Goal: Communication & Community: Answer question/provide support

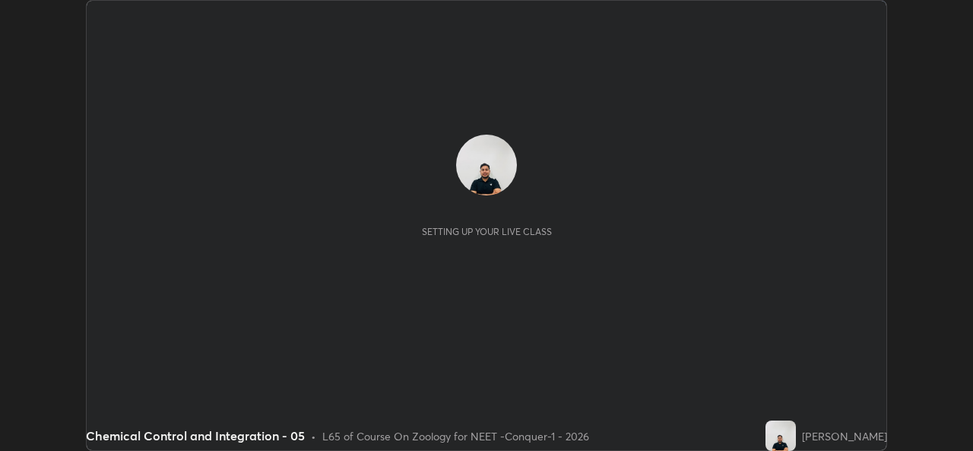
scroll to position [451, 973]
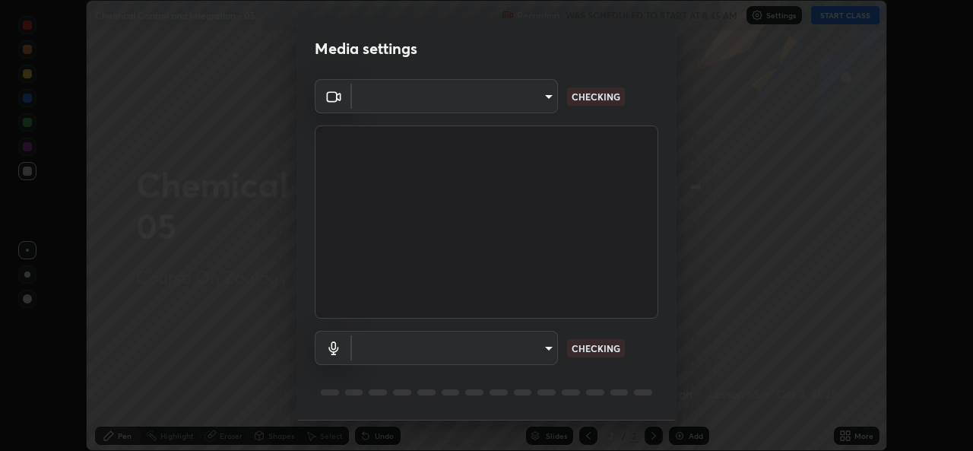
click at [500, 102] on body "Erase all Chemical Control and Integration - 05 Recording WAS SCHEDULED TO STAR…" at bounding box center [486, 225] width 973 height 451
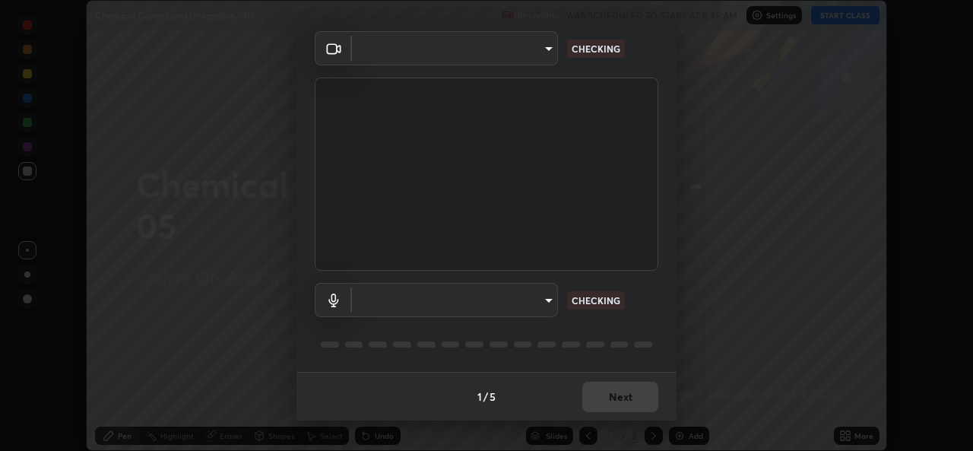
type input "1f41c6c9791060f8641ac520f6899d8620682ebda803063f8a141d25c78f08ec"
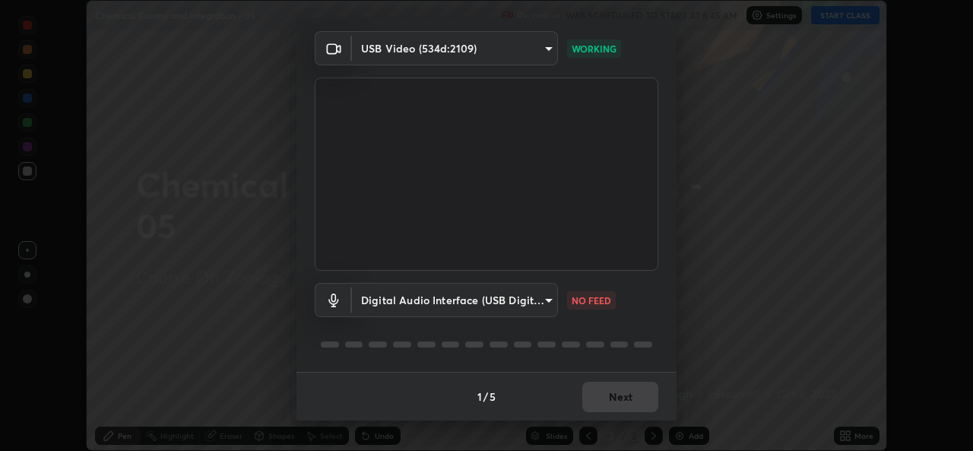
click at [519, 300] on body "Erase all Chemical Control and Integration - 05 Recording WAS SCHEDULED TO STAR…" at bounding box center [486, 225] width 973 height 451
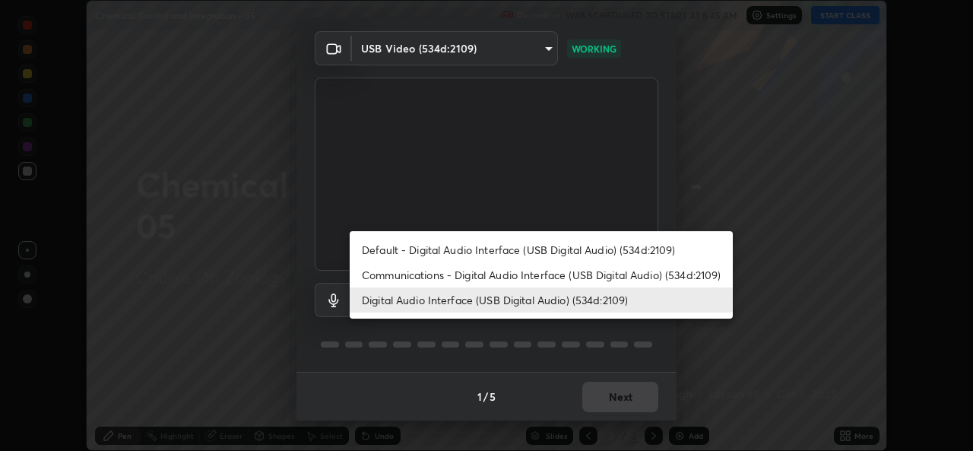
click at [487, 254] on li "Default - Digital Audio Interface (USB Digital Audio) (534d:2109)" at bounding box center [541, 249] width 383 height 25
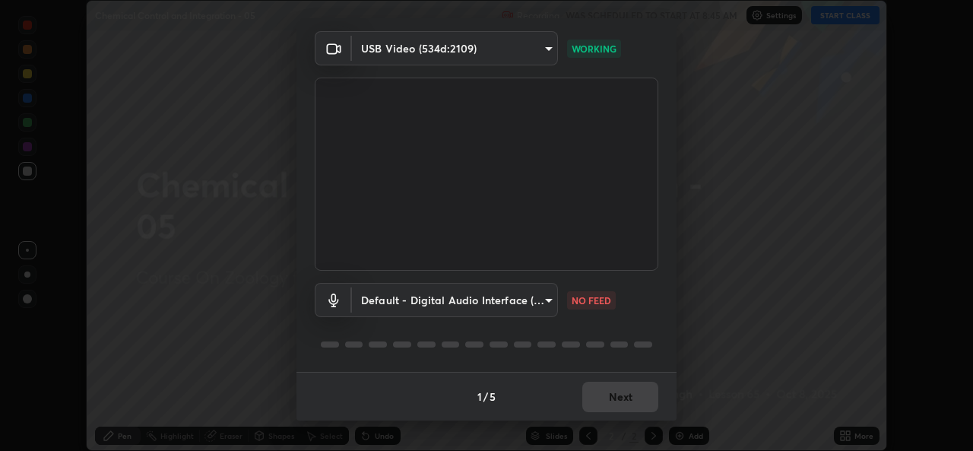
click at [499, 300] on body "Erase all Chemical Control and Integration - 05 Recording WAS SCHEDULED TO STAR…" at bounding box center [486, 225] width 973 height 451
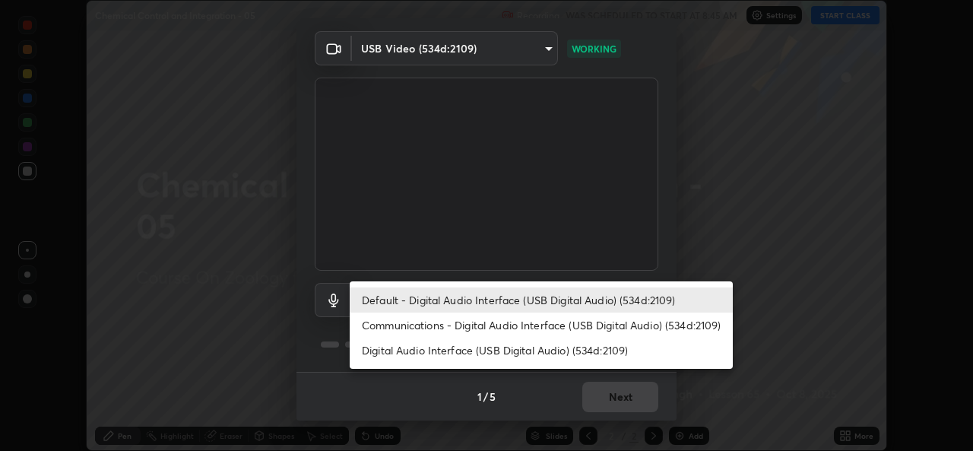
click at [519, 351] on li "Digital Audio Interface (USB Digital Audio) (534d:2109)" at bounding box center [541, 350] width 383 height 25
type input "f295510aab7fc519ba2ff16faa6f07a5746b517eedcb4ab4bf157618f1e6795d"
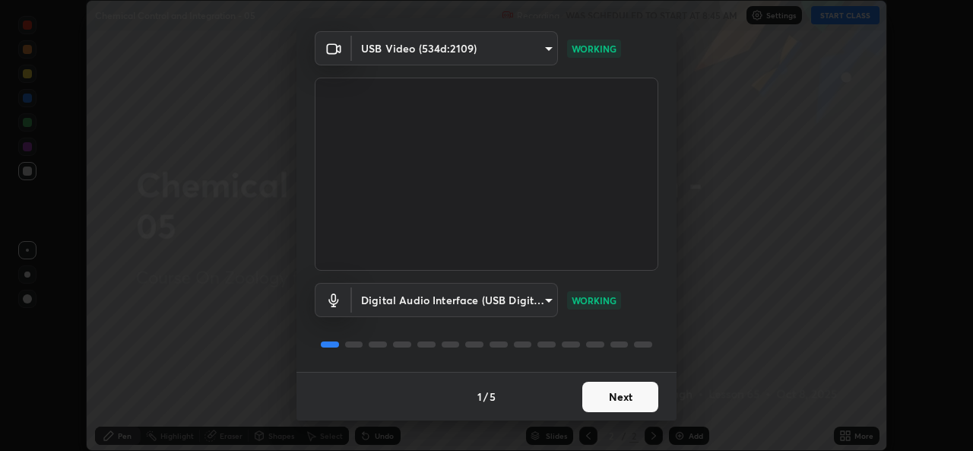
click at [608, 398] on button "Next" at bounding box center [620, 397] width 76 height 30
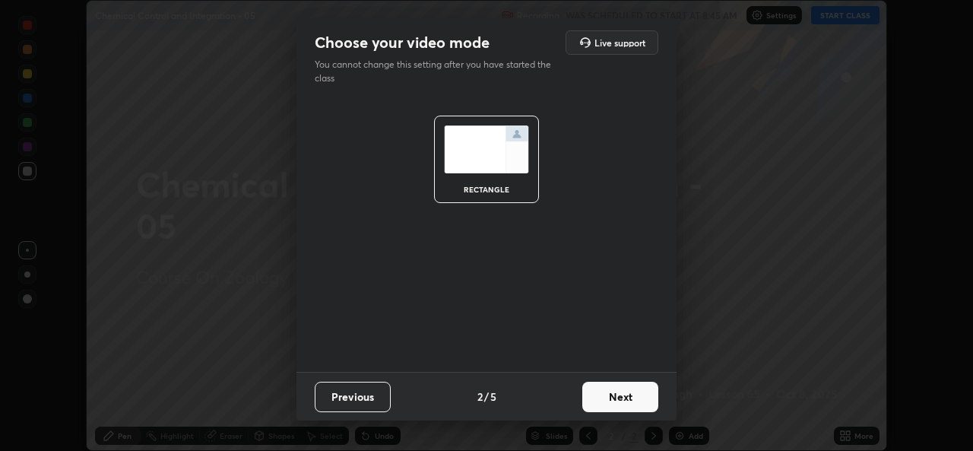
scroll to position [0, 0]
click at [617, 397] on button "Next" at bounding box center [620, 397] width 76 height 30
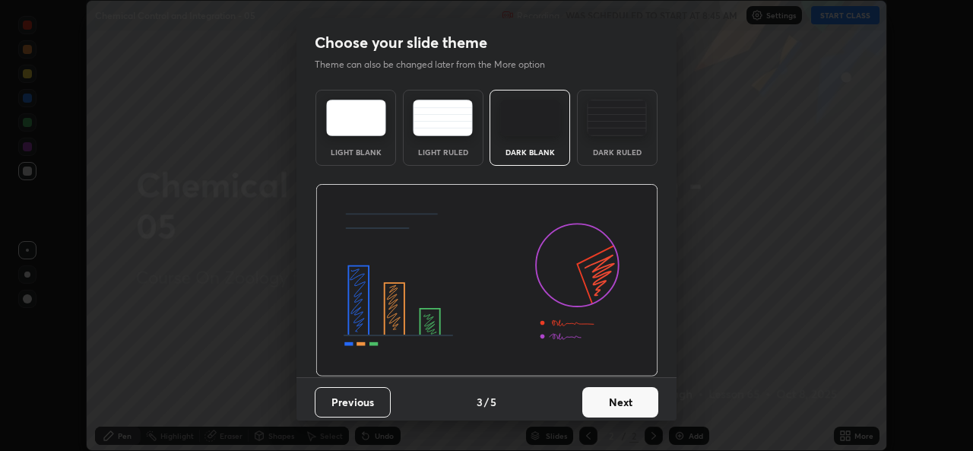
click at [630, 398] on button "Next" at bounding box center [620, 402] width 76 height 30
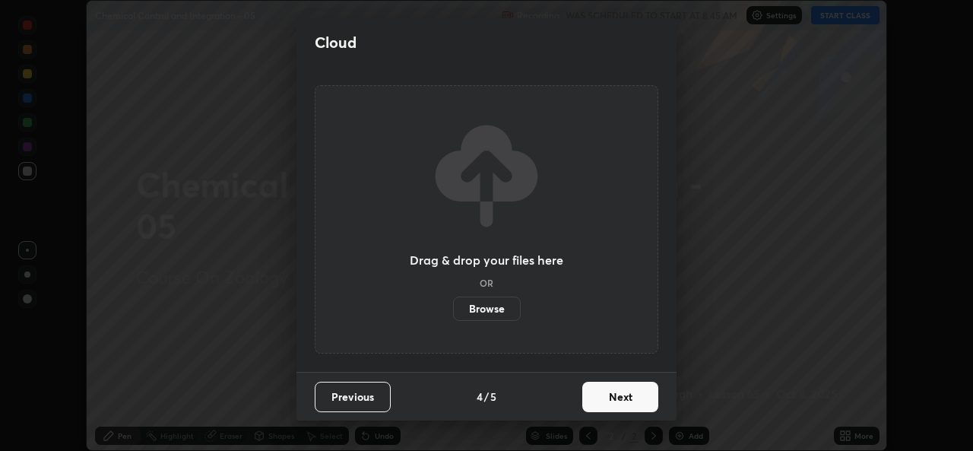
click at [643, 397] on button "Next" at bounding box center [620, 397] width 76 height 30
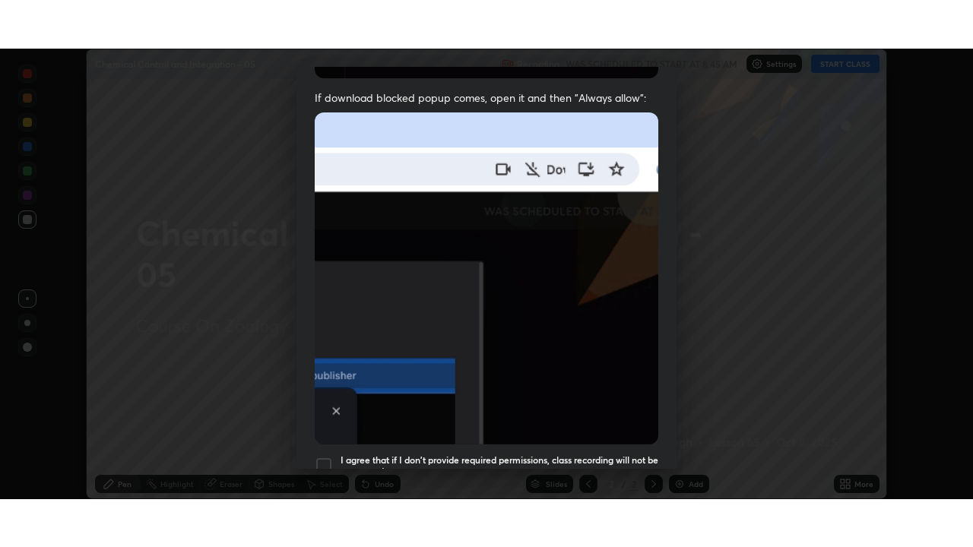
scroll to position [358, 0]
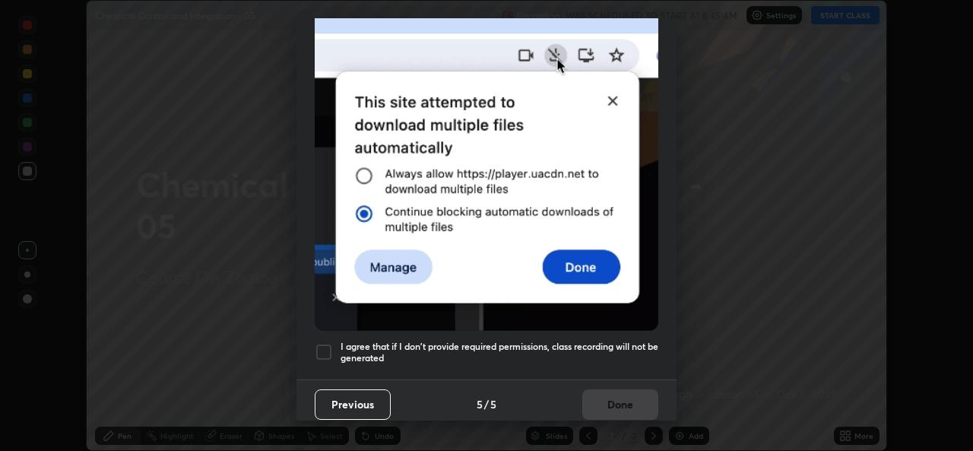
click at [323, 344] on div at bounding box center [324, 352] width 18 height 18
click at [607, 393] on button "Done" at bounding box center [620, 404] width 76 height 30
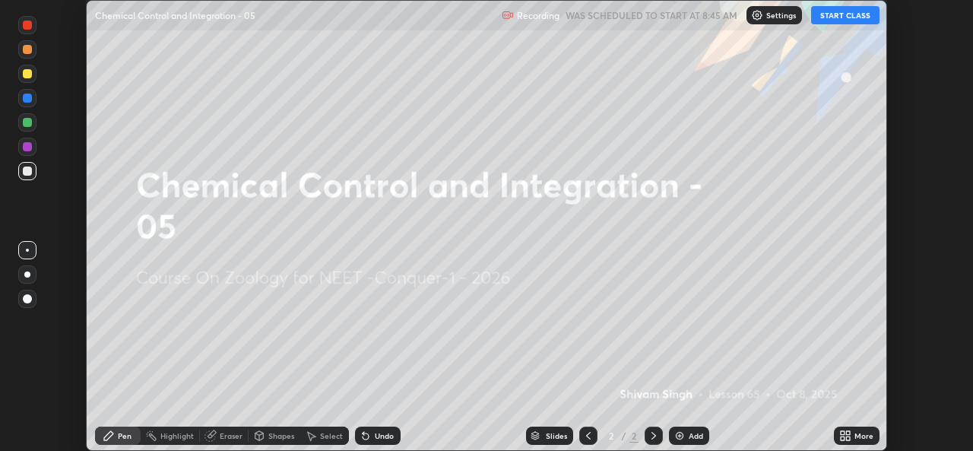
click at [844, 432] on icon at bounding box center [843, 433] width 4 height 4
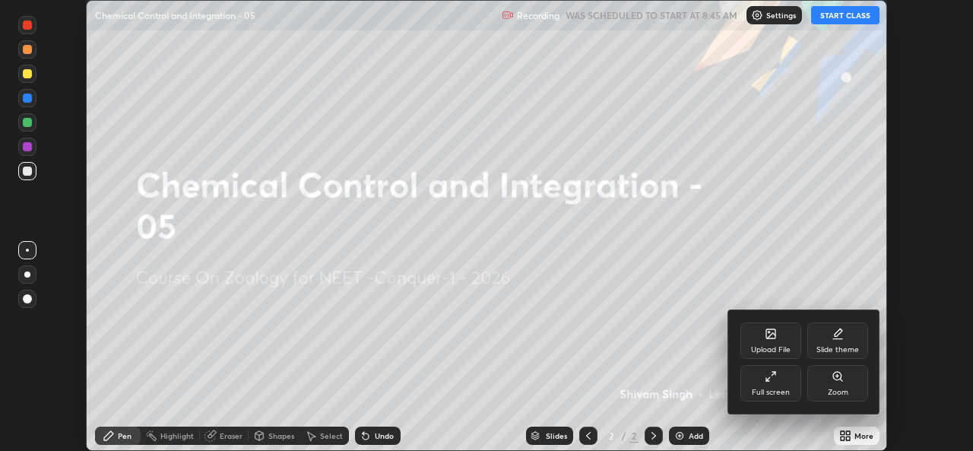
click at [773, 394] on div "Full screen" at bounding box center [771, 393] width 38 height 8
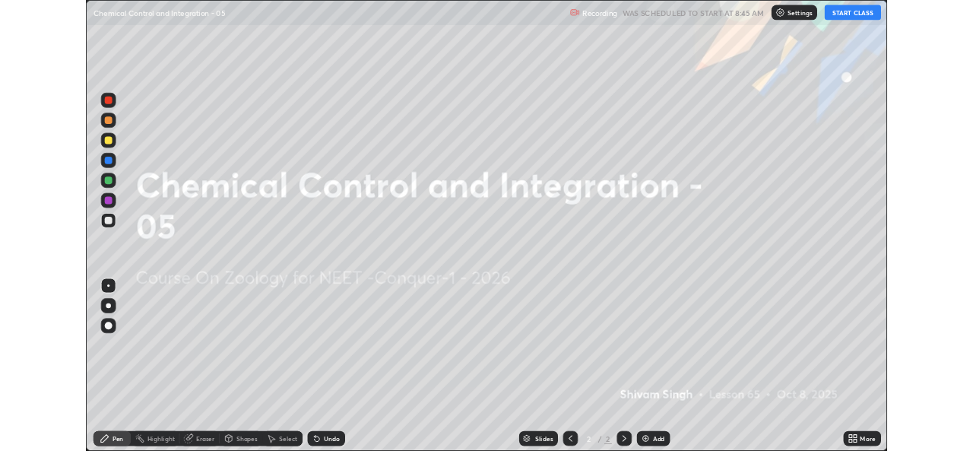
scroll to position [547, 973]
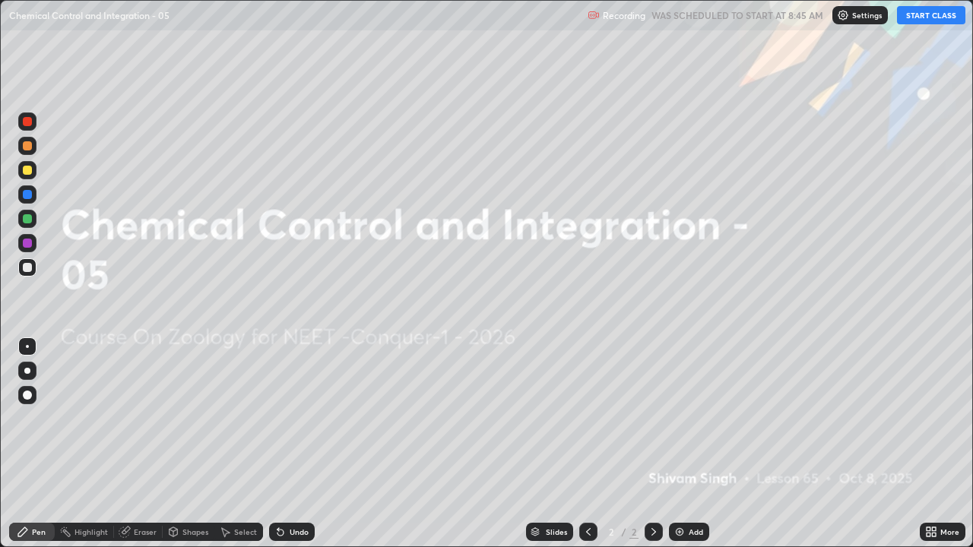
click at [925, 16] on button "START CLASS" at bounding box center [931, 15] width 68 height 18
click at [932, 450] on icon at bounding box center [931, 532] width 12 height 12
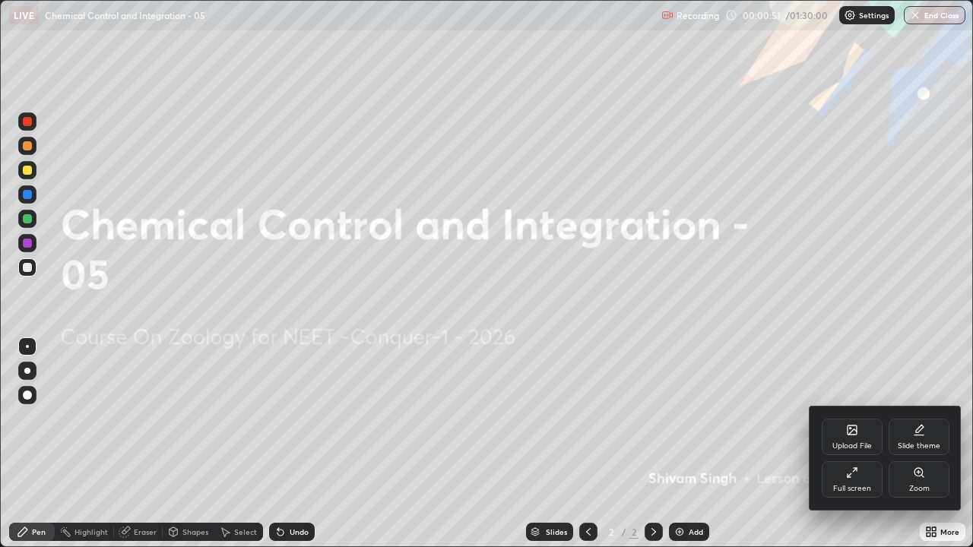
click at [855, 440] on div "Upload File" at bounding box center [852, 437] width 61 height 36
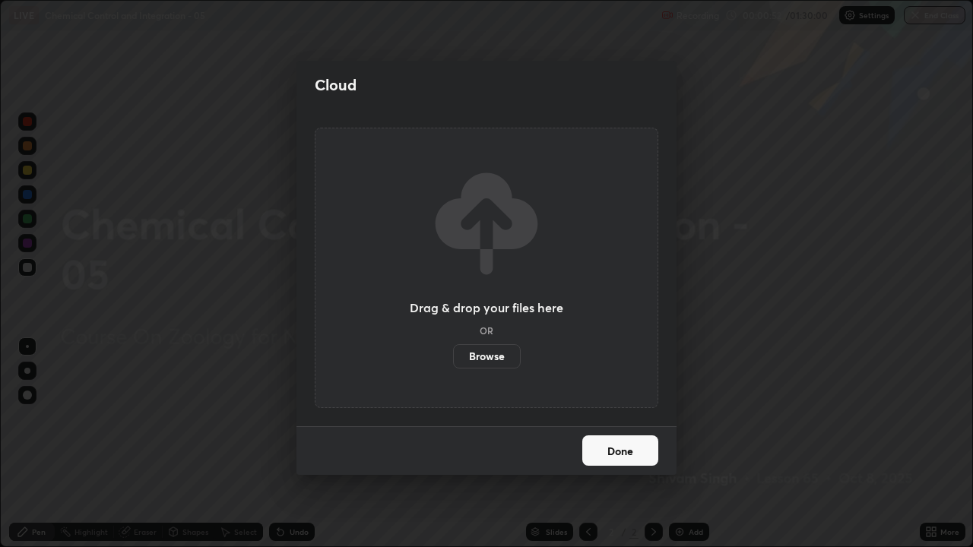
click at [478, 346] on label "Browse" at bounding box center [487, 356] width 68 height 24
click at [453, 346] on input "Browse" at bounding box center [453, 356] width 0 height 24
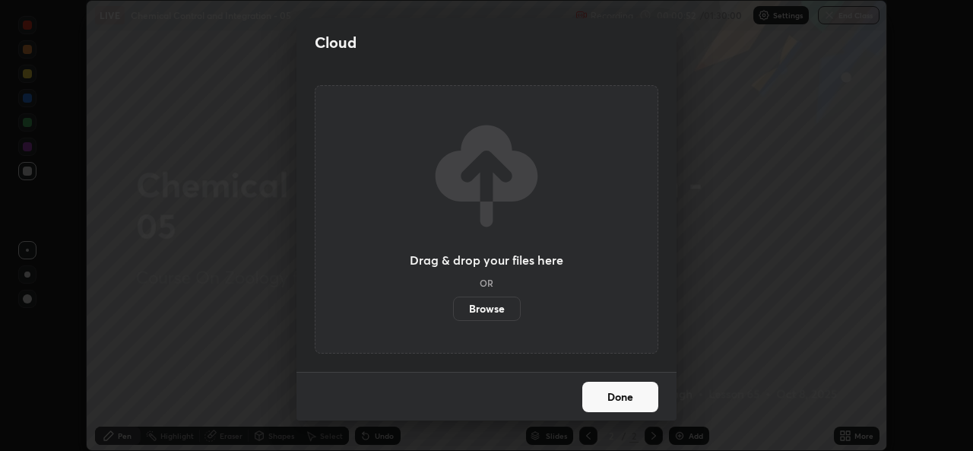
scroll to position [75590, 75068]
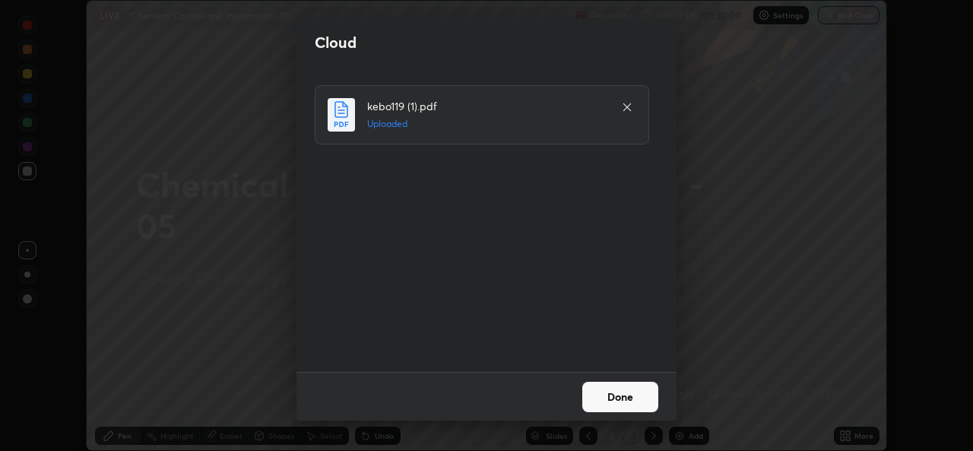
click at [629, 398] on button "Done" at bounding box center [620, 397] width 76 height 30
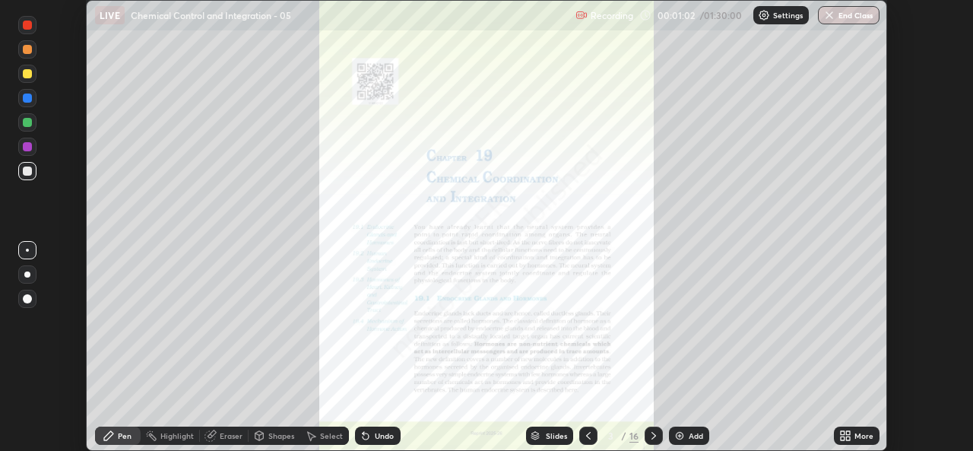
click at [655, 436] on icon at bounding box center [654, 436] width 12 height 12
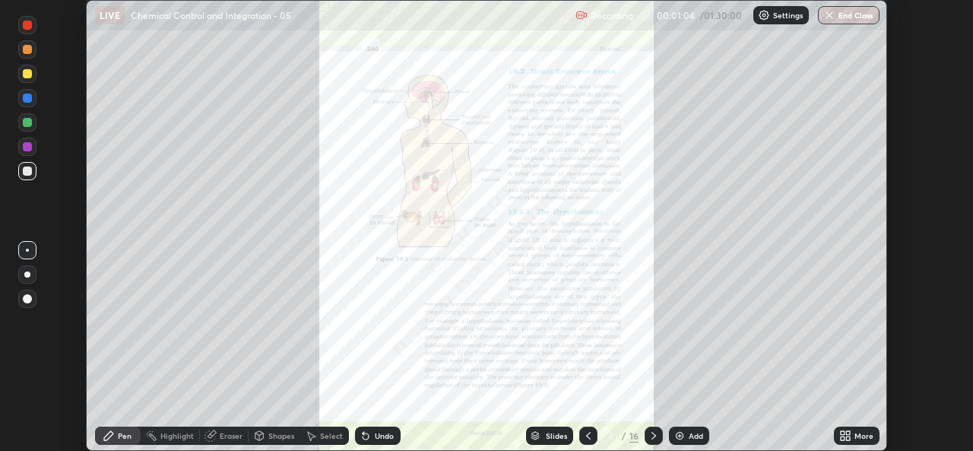
click at [552, 435] on div "Slides" at bounding box center [556, 436] width 21 height 8
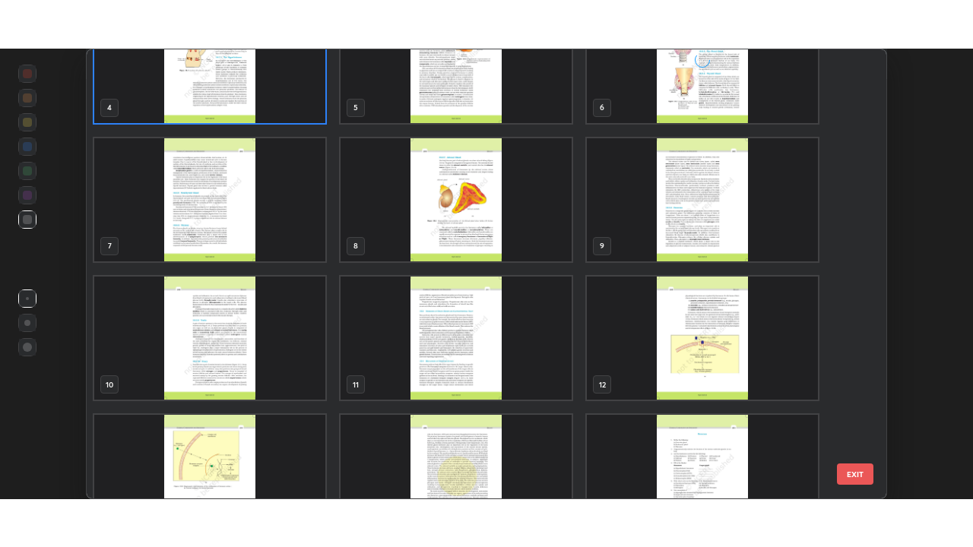
scroll to position [199, 0]
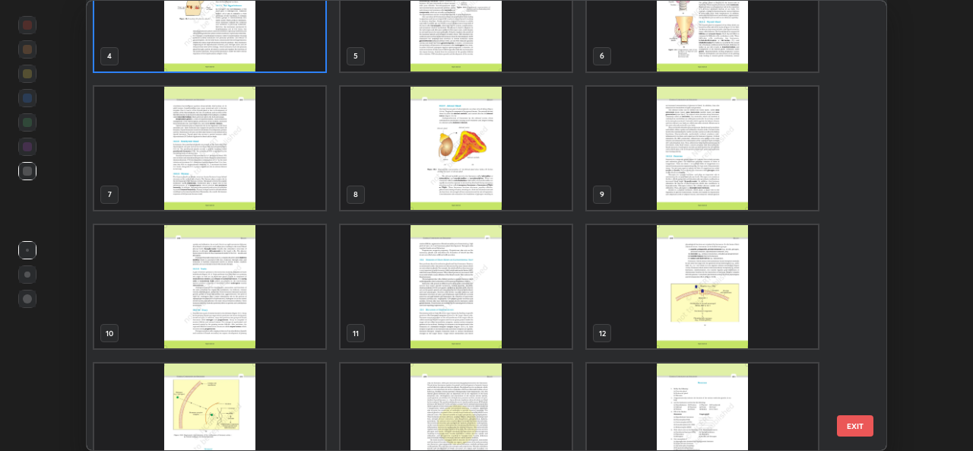
click at [476, 179] on img "grid" at bounding box center [456, 148] width 231 height 123
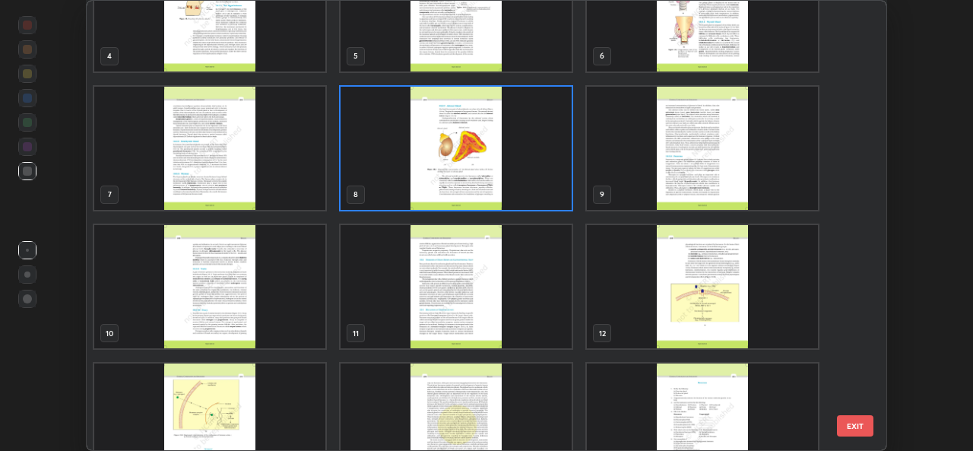
click at [498, 183] on img "grid" at bounding box center [456, 148] width 231 height 123
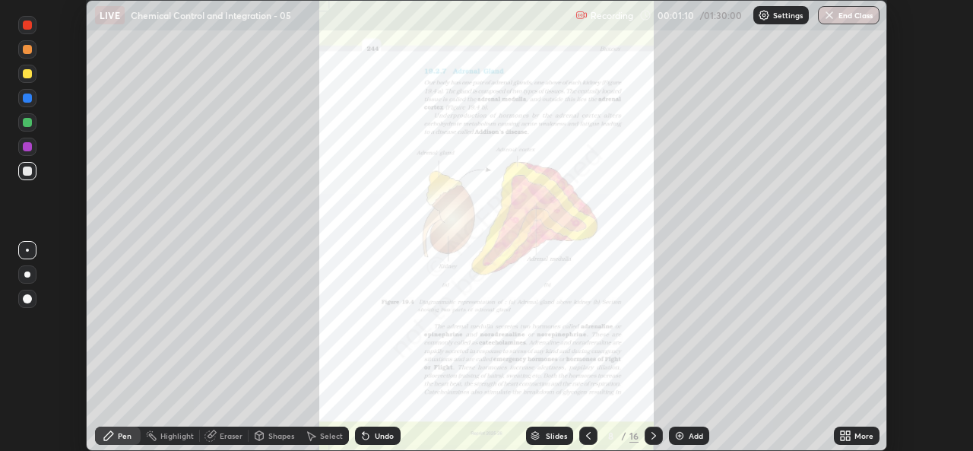
click at [498, 183] on img "grid" at bounding box center [456, 148] width 231 height 123
click at [848, 433] on icon at bounding box center [848, 433] width 4 height 4
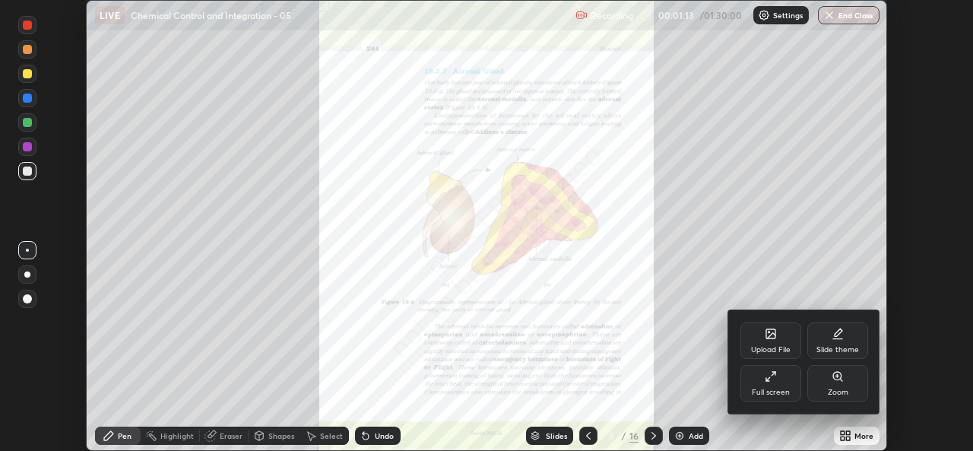
click at [782, 386] on div "Full screen" at bounding box center [771, 383] width 61 height 36
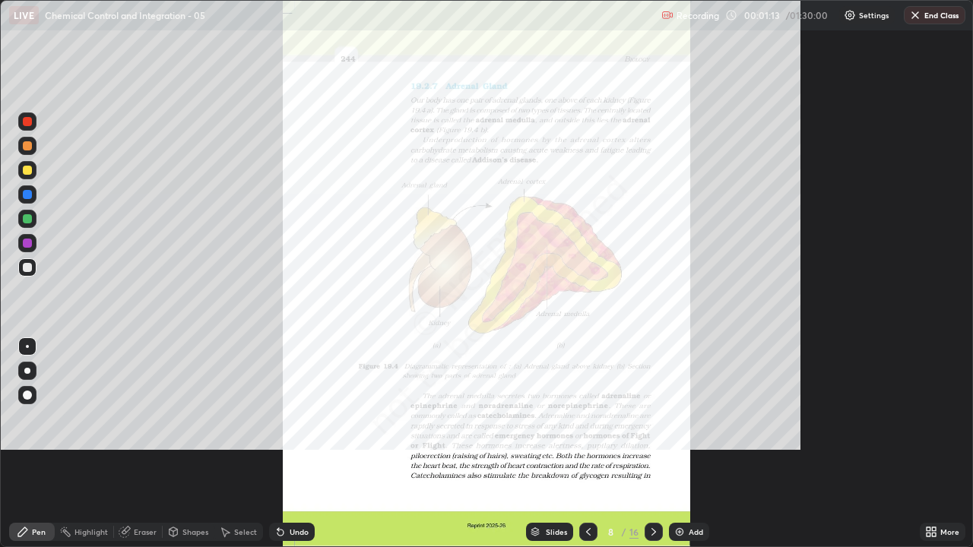
scroll to position [547, 973]
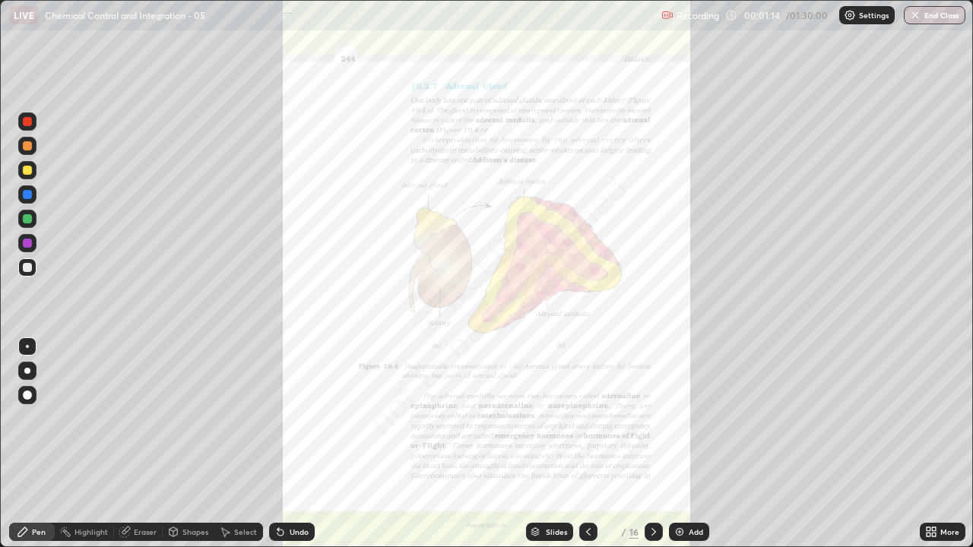
click at [587, 450] on icon at bounding box center [588, 532] width 12 height 12
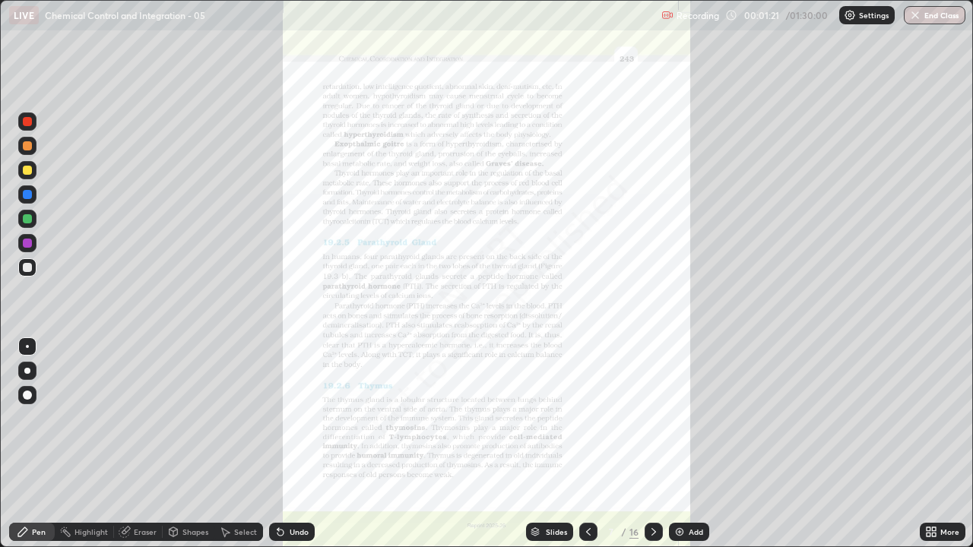
click at [888, 450] on div "Slides 7 / 16 Add" at bounding box center [617, 532] width 605 height 30
click at [652, 450] on icon at bounding box center [654, 532] width 12 height 12
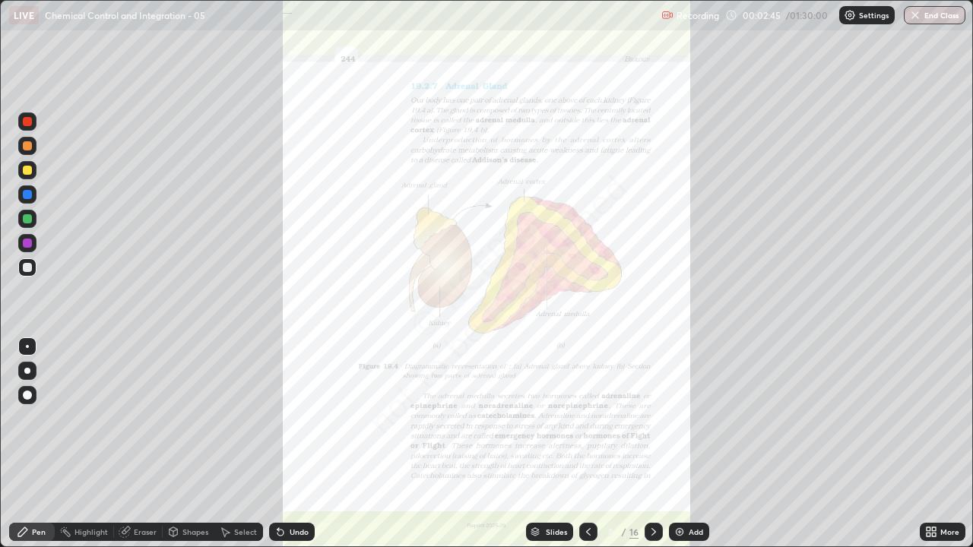
click at [929, 450] on icon at bounding box center [929, 530] width 4 height 4
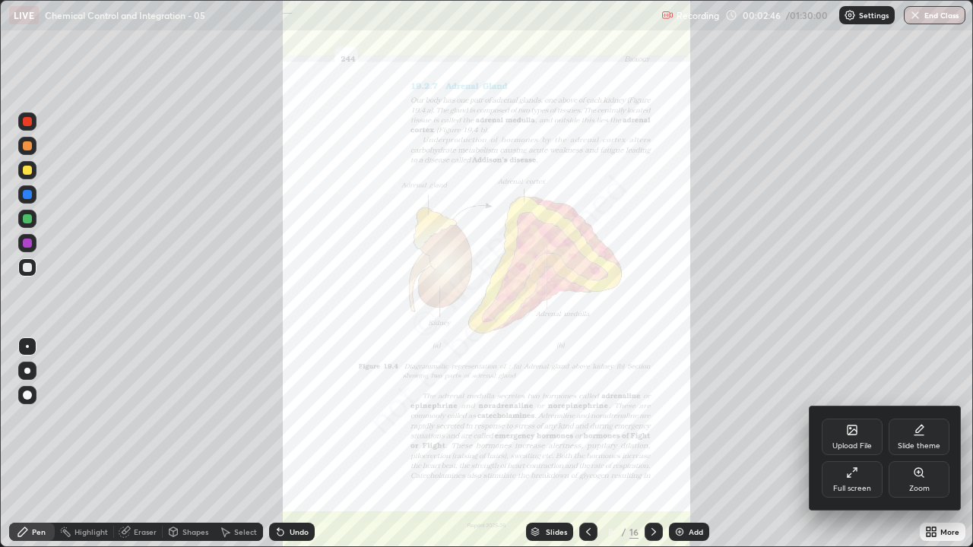
click at [911, 450] on div "Zoom" at bounding box center [919, 480] width 61 height 36
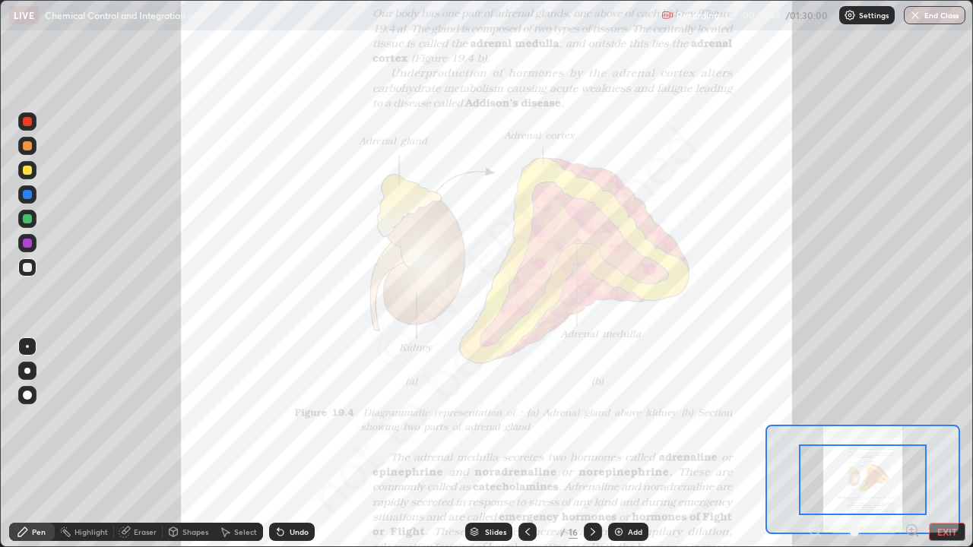
click at [912, 450] on icon at bounding box center [912, 530] width 4 height 0
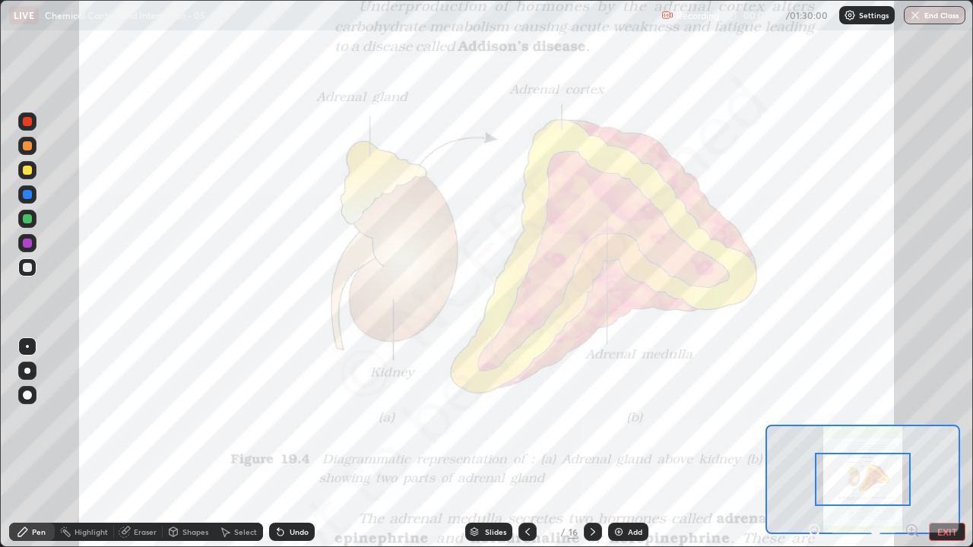
click at [912, 450] on icon at bounding box center [912, 530] width 4 height 0
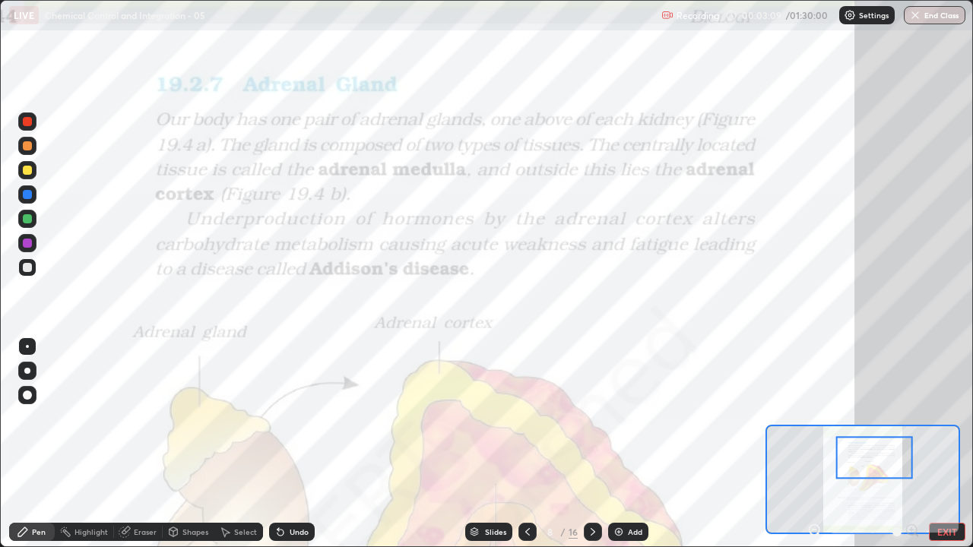
click at [28, 171] on div at bounding box center [27, 170] width 9 height 9
click at [28, 195] on div at bounding box center [27, 194] width 9 height 9
click at [278, 450] on icon at bounding box center [281, 533] width 6 height 6
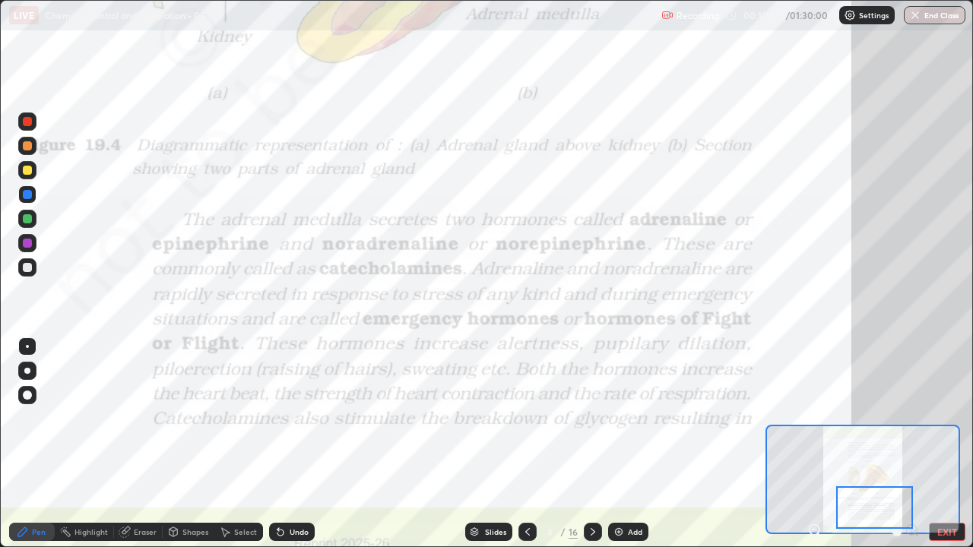
click at [592, 450] on icon at bounding box center [593, 532] width 12 height 12
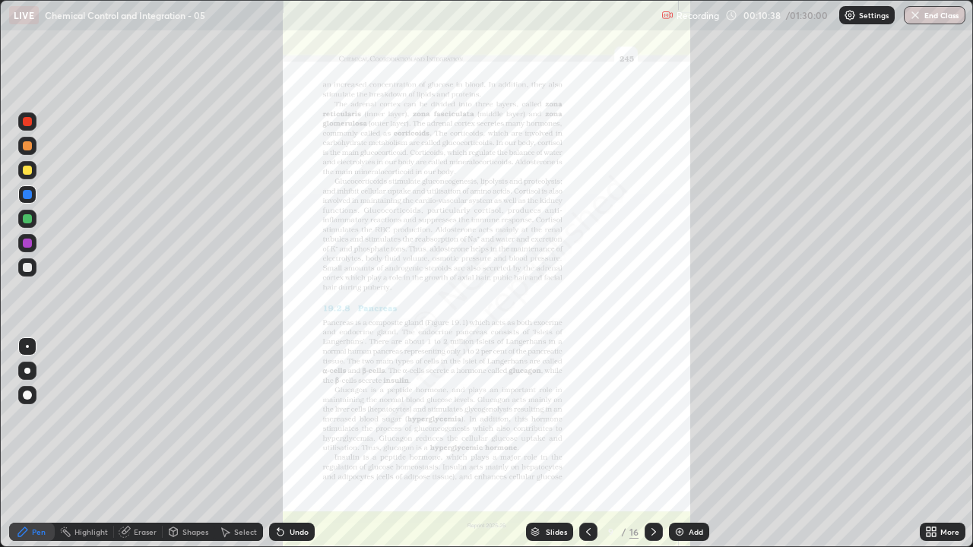
click at [932, 450] on icon at bounding box center [934, 535] width 4 height 4
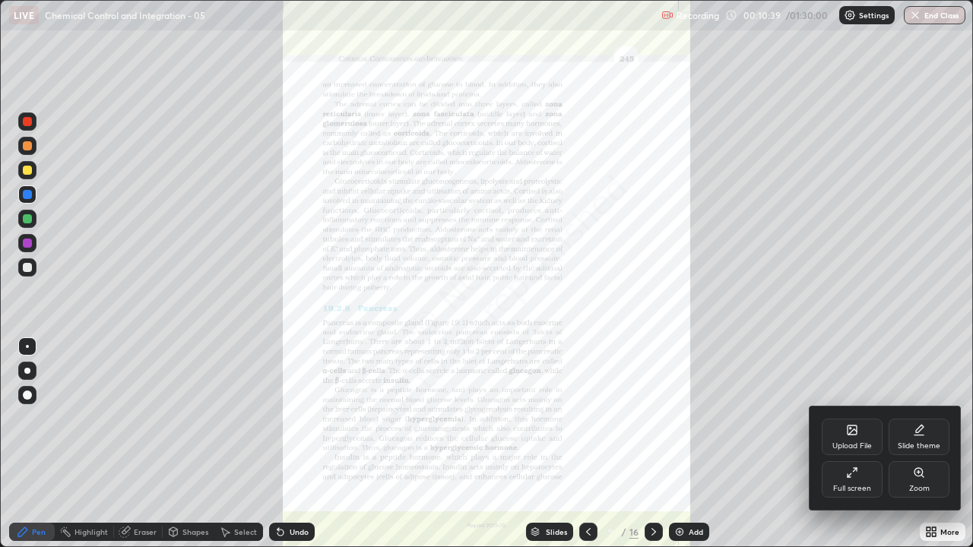
click at [915, 450] on icon at bounding box center [919, 472] width 8 height 8
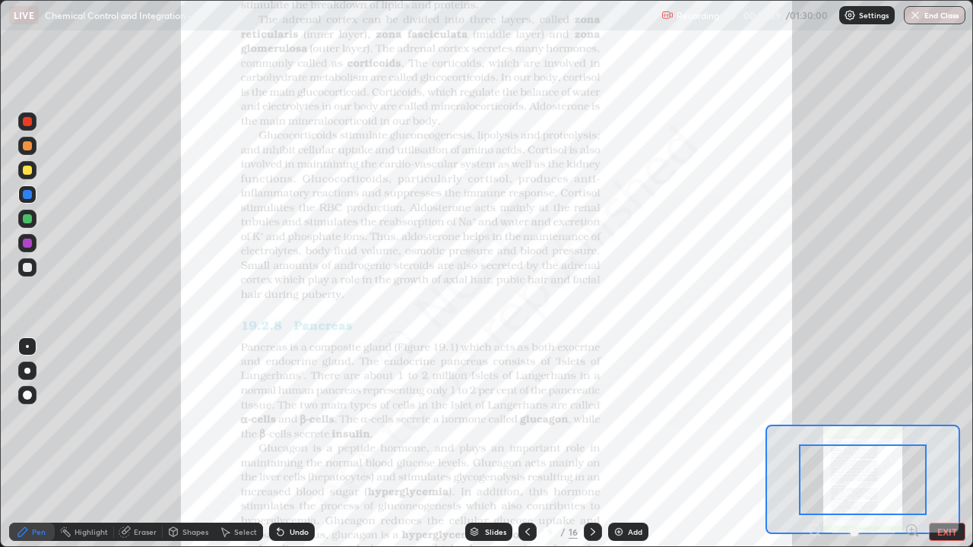
click at [911, 450] on icon at bounding box center [912, 530] width 15 height 15
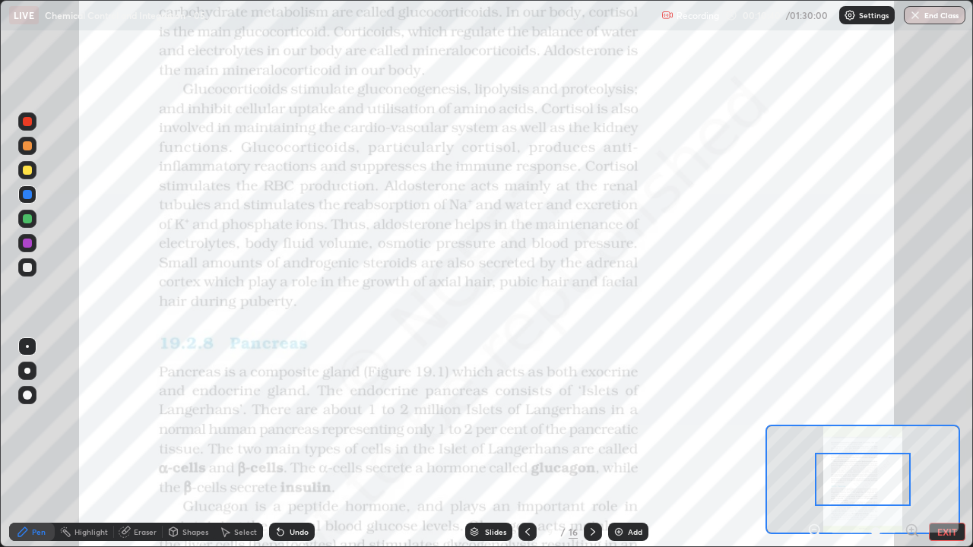
click at [911, 450] on icon at bounding box center [912, 530] width 15 height 15
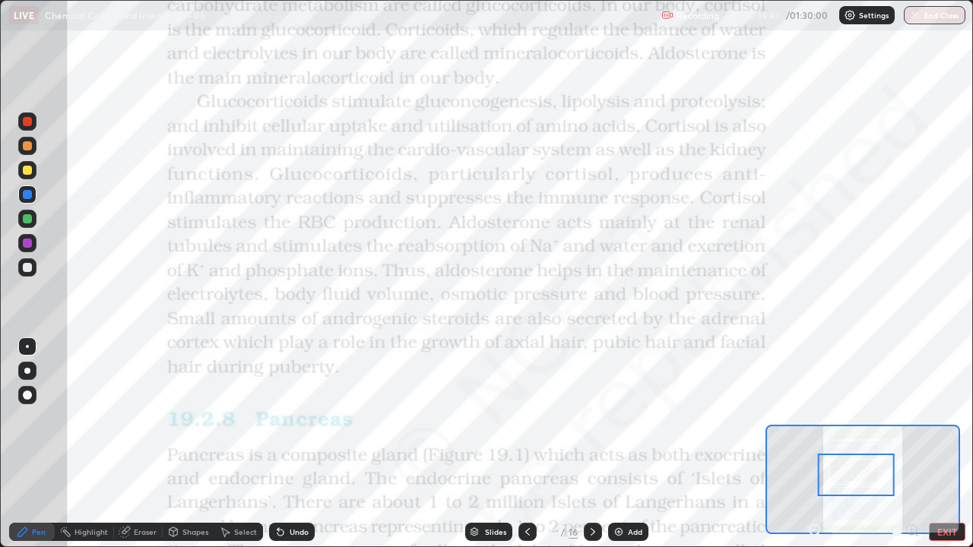
click at [27, 347] on div at bounding box center [27, 346] width 3 height 3
click at [31, 217] on div at bounding box center [27, 218] width 9 height 9
click at [814, 450] on icon at bounding box center [815, 530] width 4 height 0
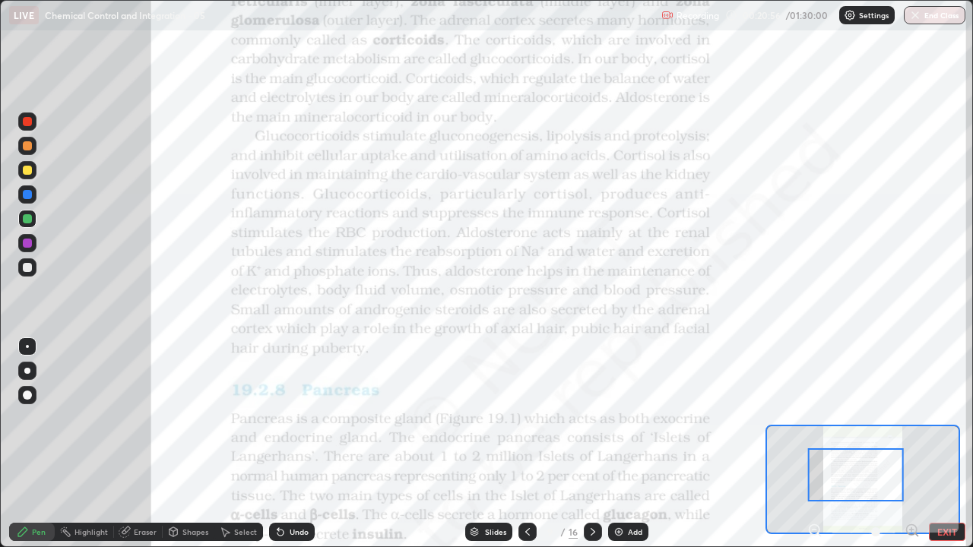
click at [814, 450] on icon at bounding box center [815, 530] width 15 height 15
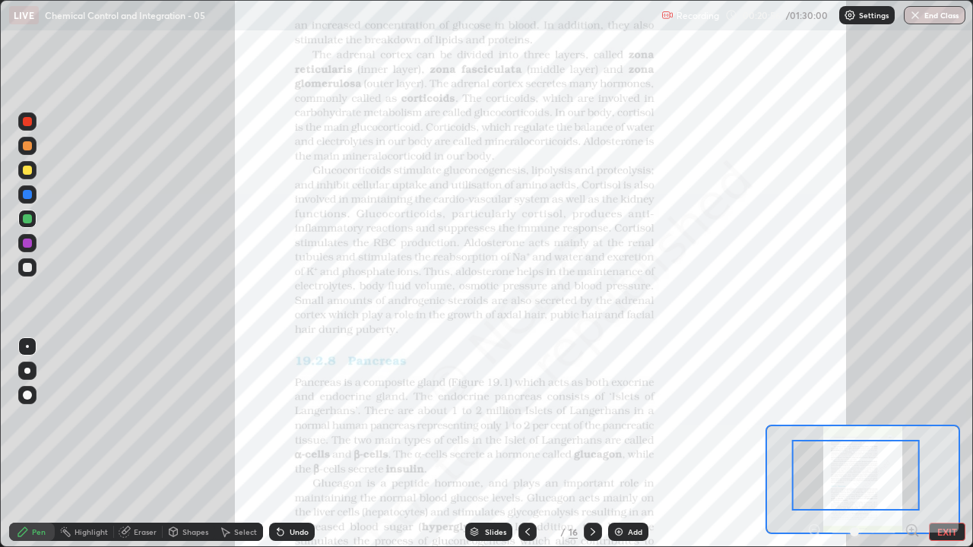
click at [813, 450] on div at bounding box center [864, 532] width 113 height 18
click at [815, 450] on div at bounding box center [864, 532] width 113 height 18
click at [526, 450] on icon at bounding box center [528, 532] width 12 height 12
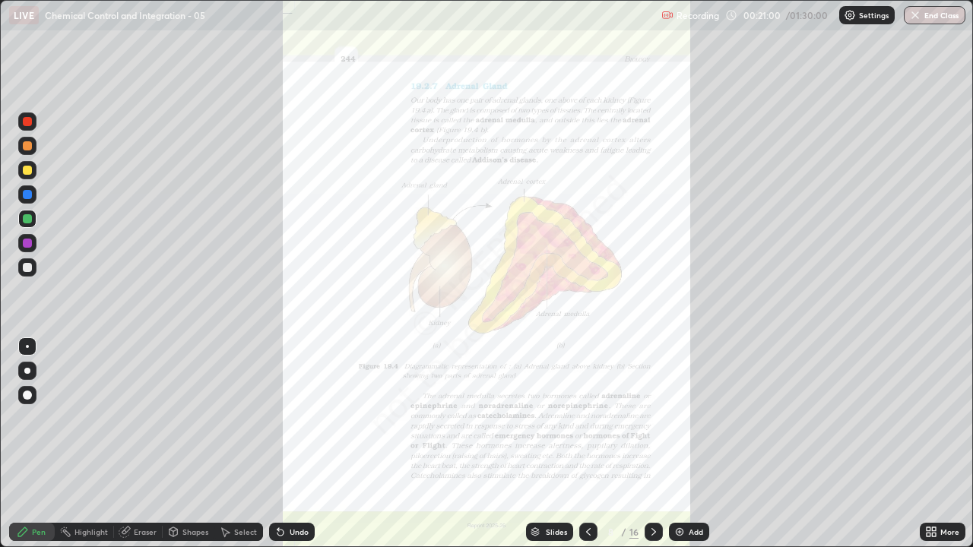
click at [587, 450] on icon at bounding box center [588, 532] width 12 height 12
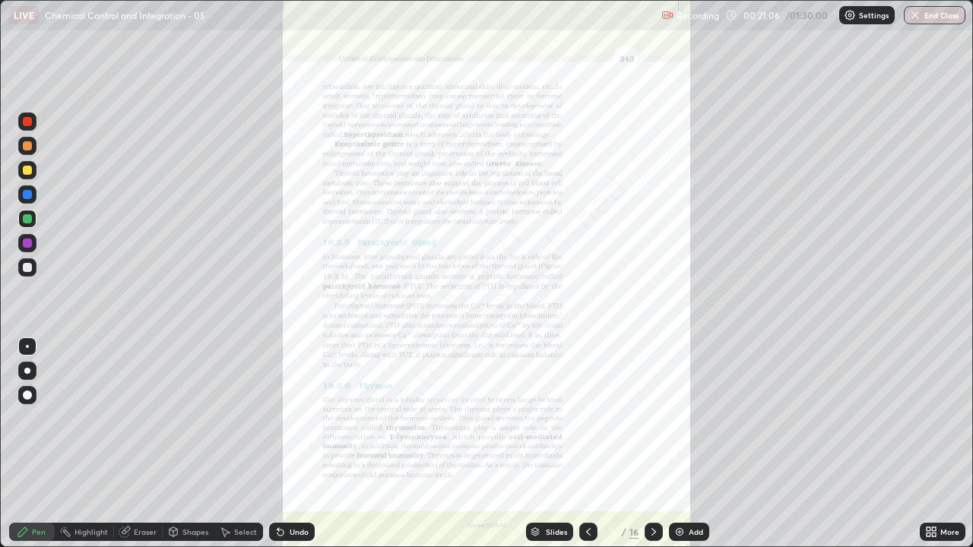
click at [937, 450] on icon at bounding box center [931, 532] width 12 height 12
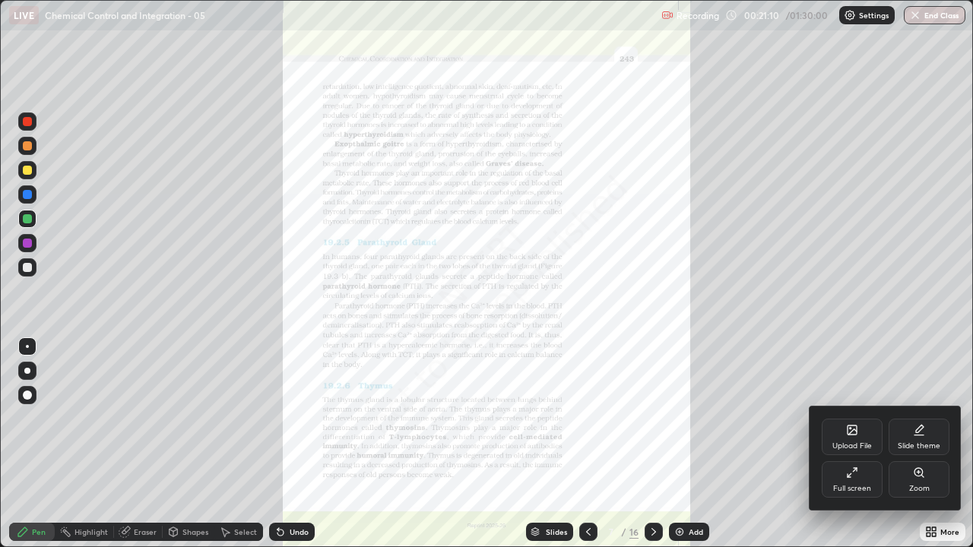
click at [587, 450] on div at bounding box center [486, 273] width 973 height 547
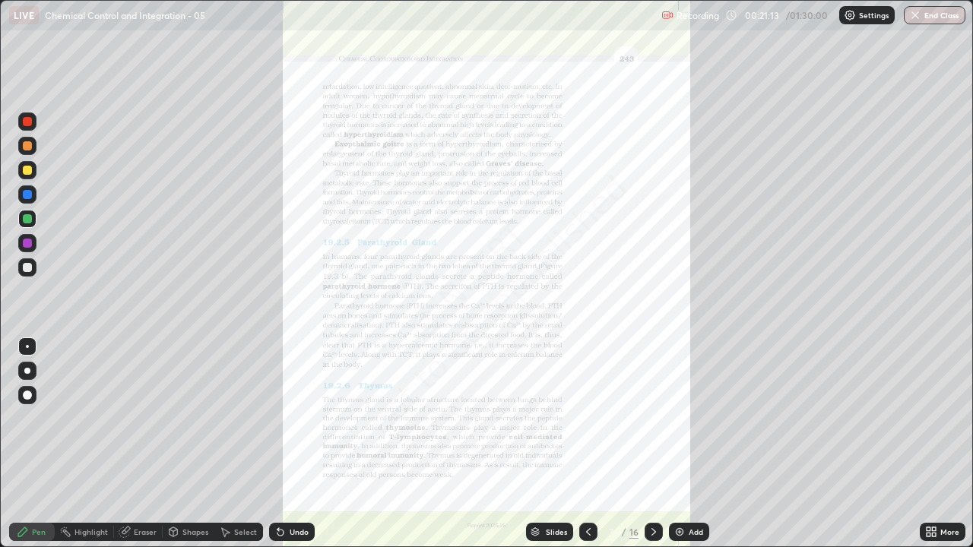
click at [592, 450] on icon at bounding box center [588, 532] width 12 height 12
click at [30, 370] on div at bounding box center [27, 371] width 6 height 6
click at [26, 249] on div at bounding box center [27, 243] width 18 height 18
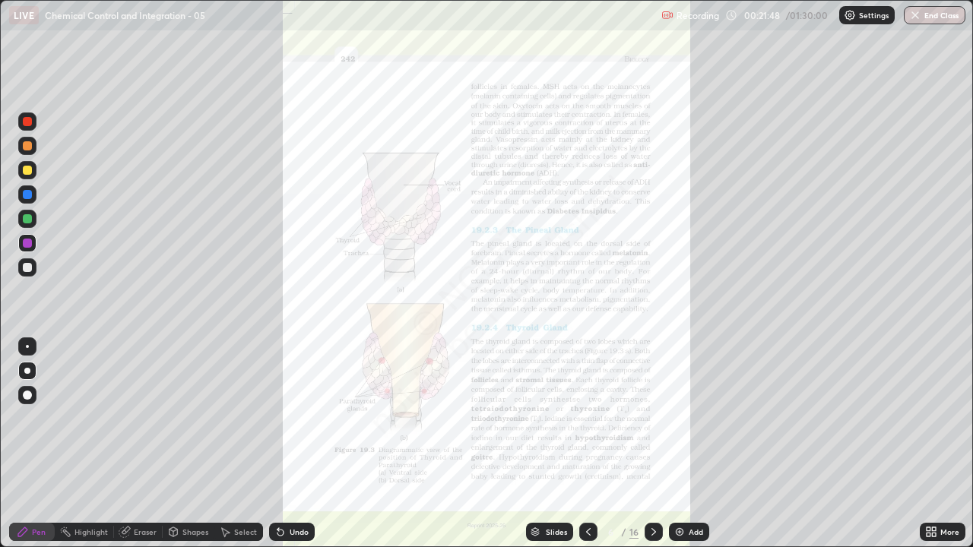
click at [24, 221] on div at bounding box center [27, 218] width 9 height 9
click at [31, 269] on div at bounding box center [27, 267] width 9 height 9
click at [659, 450] on div at bounding box center [654, 532] width 18 height 30
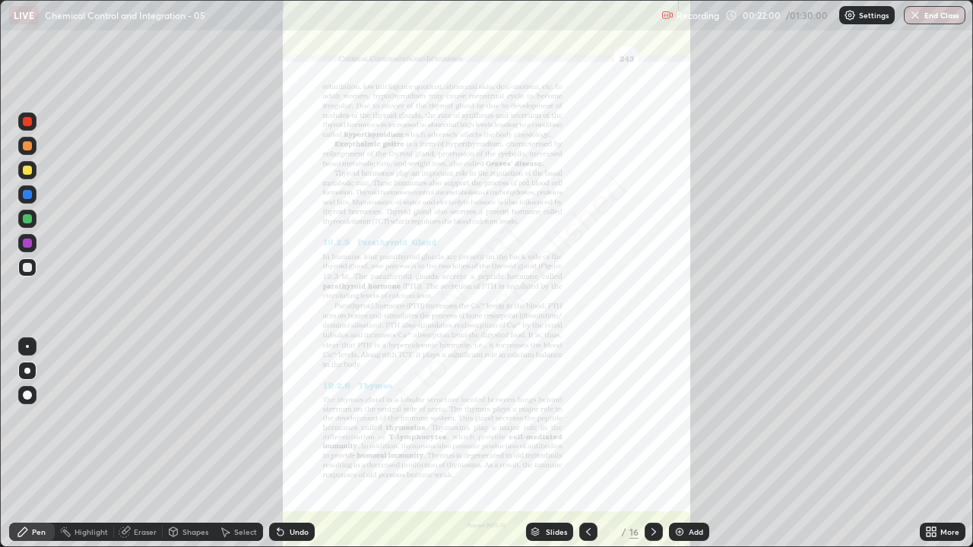
click at [934, 450] on icon at bounding box center [934, 535] width 4 height 4
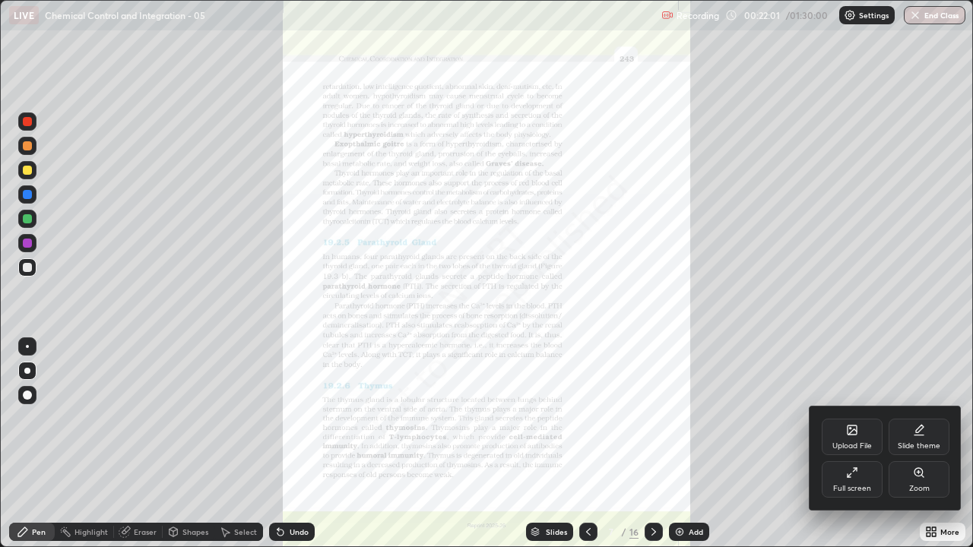
click at [914, 450] on div "Zoom" at bounding box center [919, 480] width 61 height 36
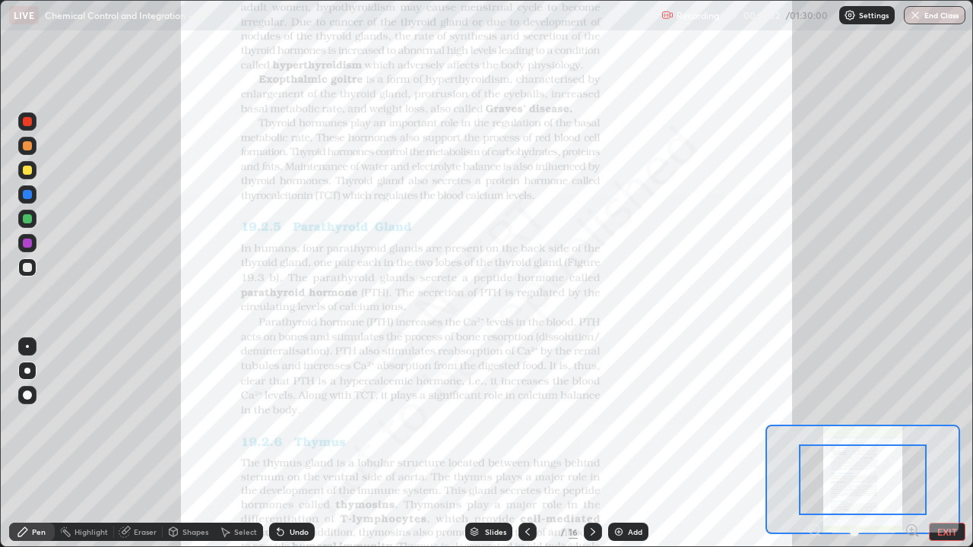
click at [912, 450] on icon at bounding box center [912, 530] width 0 height 4
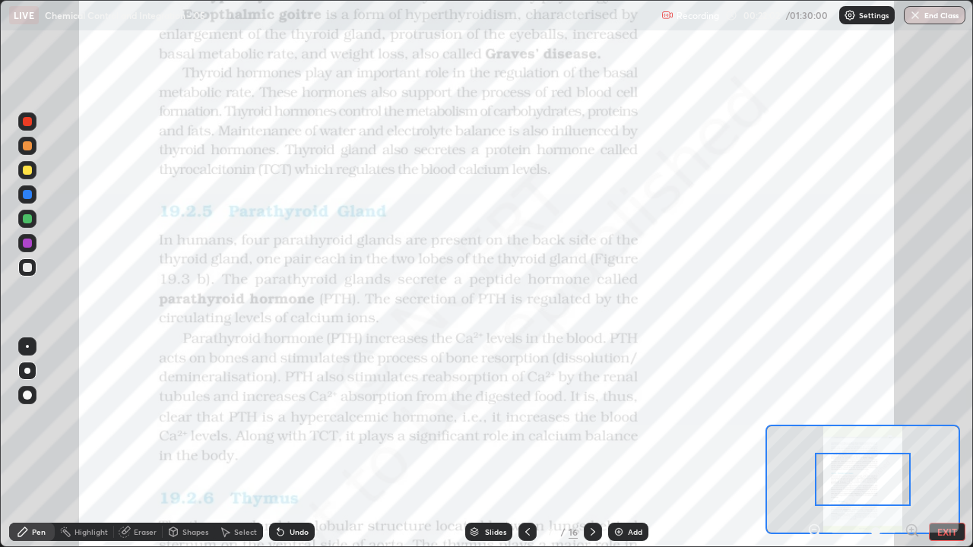
click at [912, 450] on icon at bounding box center [912, 530] width 4 height 0
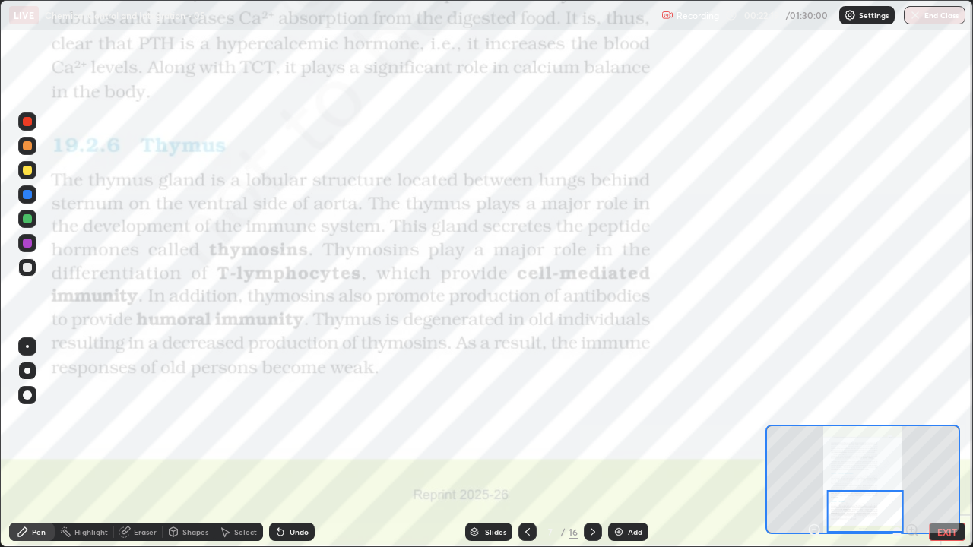
click at [28, 243] on div at bounding box center [27, 243] width 9 height 9
click at [29, 220] on div at bounding box center [27, 218] width 9 height 9
click at [26, 195] on div at bounding box center [27, 194] width 9 height 9
click at [27, 244] on div at bounding box center [27, 243] width 9 height 9
click at [302, 450] on div "Undo" at bounding box center [299, 532] width 19 height 8
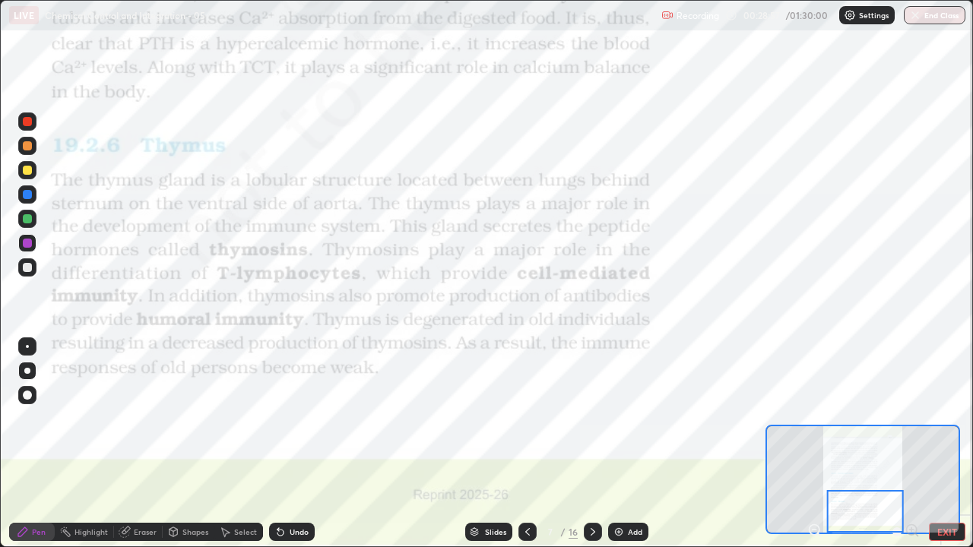
click at [299, 450] on div "Undo" at bounding box center [292, 532] width 46 height 18
click at [298, 450] on div "Undo" at bounding box center [299, 532] width 19 height 8
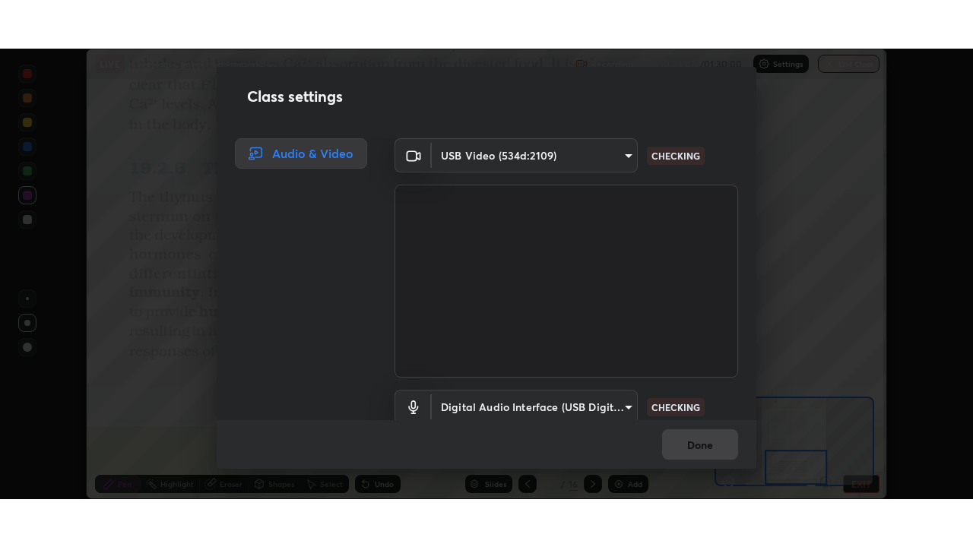
scroll to position [63, 0]
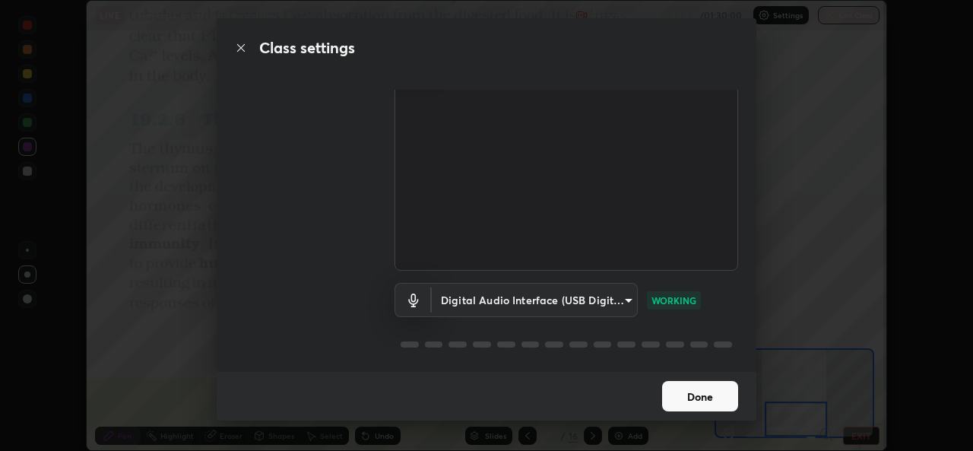
click at [678, 391] on button "Done" at bounding box center [700, 396] width 76 height 30
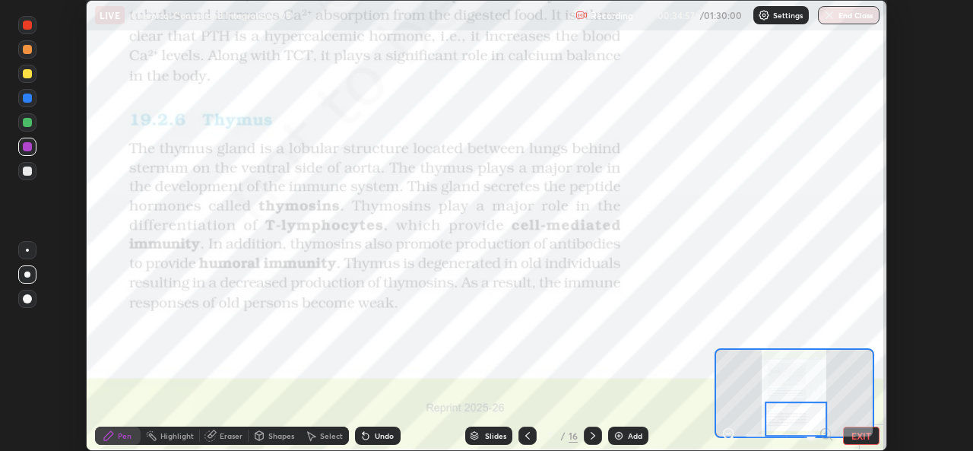
scroll to position [547, 973]
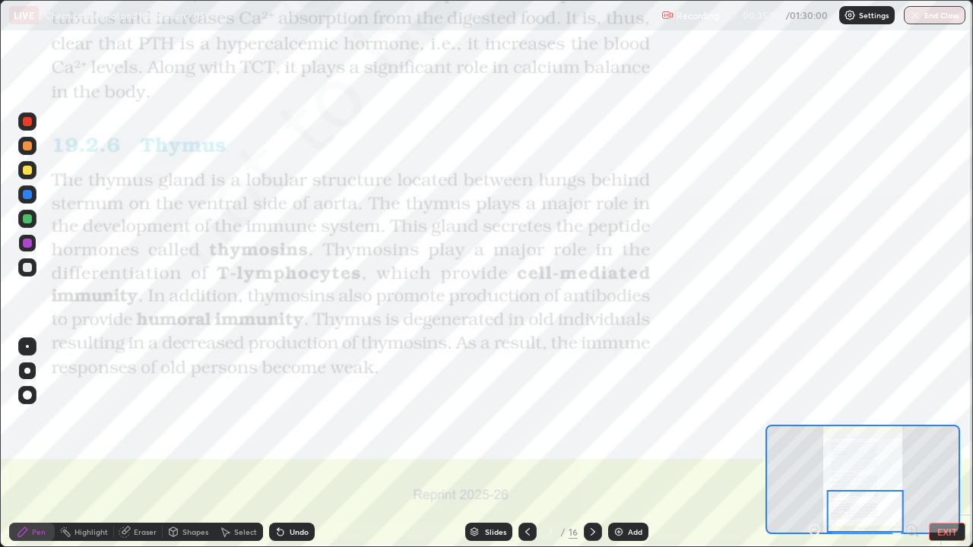
click at [30, 195] on div at bounding box center [27, 194] width 9 height 9
click at [616, 450] on img at bounding box center [619, 532] width 12 height 12
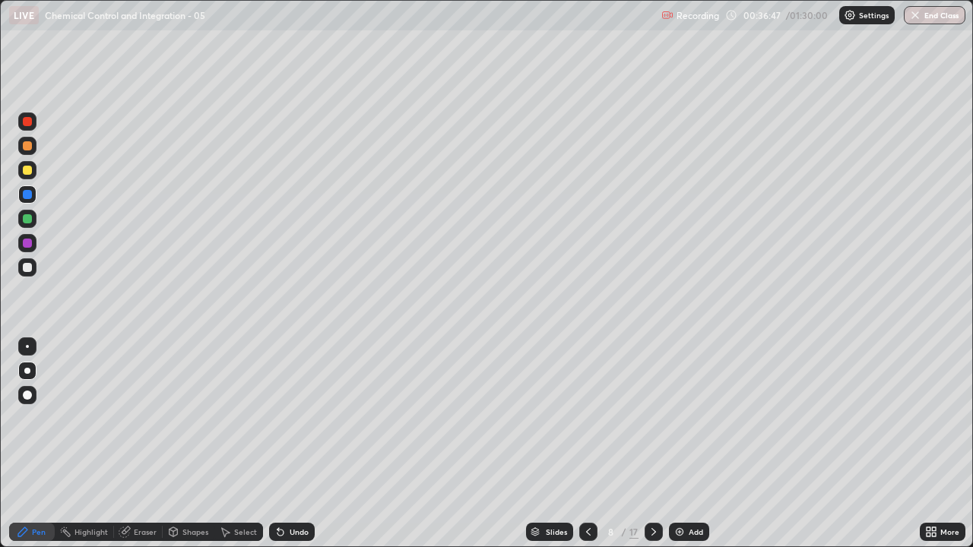
click at [27, 246] on div at bounding box center [27, 243] width 9 height 9
click at [27, 120] on div at bounding box center [27, 121] width 9 height 9
click at [27, 249] on div at bounding box center [27, 243] width 18 height 18
click at [290, 450] on div "Undo" at bounding box center [299, 532] width 19 height 8
click at [24, 266] on div at bounding box center [27, 267] width 9 height 9
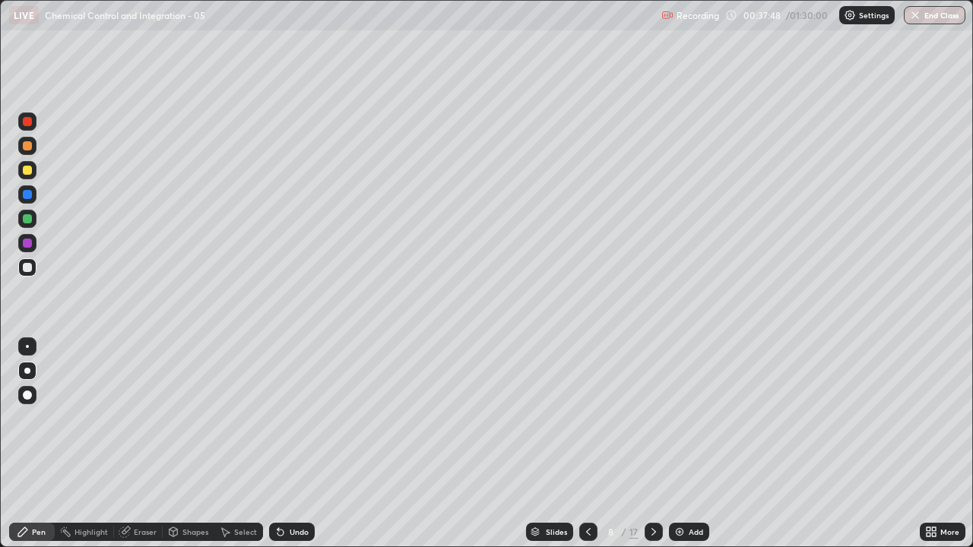
click at [30, 222] on div at bounding box center [27, 218] width 9 height 9
click at [28, 201] on div at bounding box center [27, 195] width 18 height 18
click at [26, 266] on div at bounding box center [27, 267] width 9 height 9
click at [29, 195] on div at bounding box center [27, 194] width 9 height 9
click at [294, 450] on div "Undo" at bounding box center [292, 532] width 46 height 18
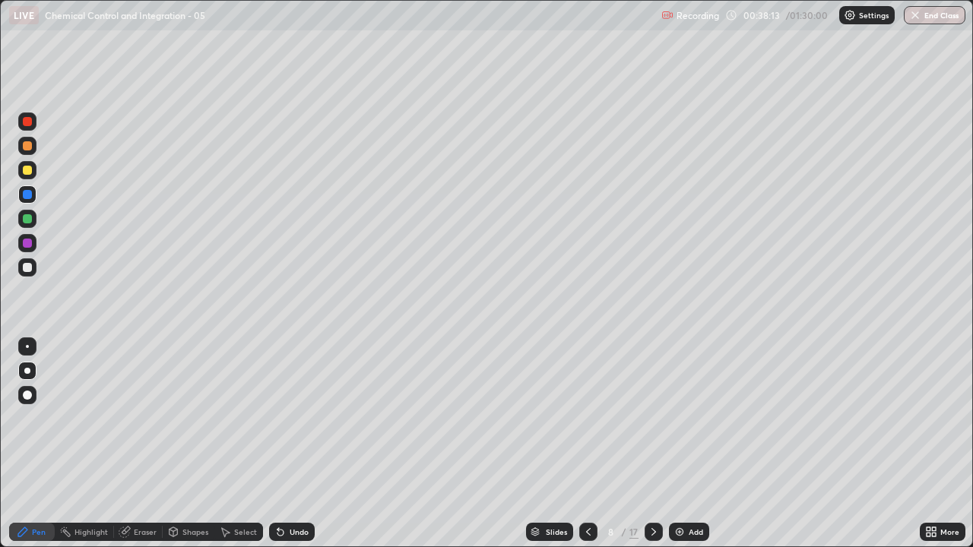
click at [33, 268] on div at bounding box center [27, 268] width 18 height 18
click at [290, 450] on div "Undo" at bounding box center [299, 532] width 19 height 8
click at [292, 450] on div "Undo" at bounding box center [299, 532] width 19 height 8
click at [27, 220] on div at bounding box center [27, 218] width 9 height 9
click at [25, 271] on div at bounding box center [27, 267] width 9 height 9
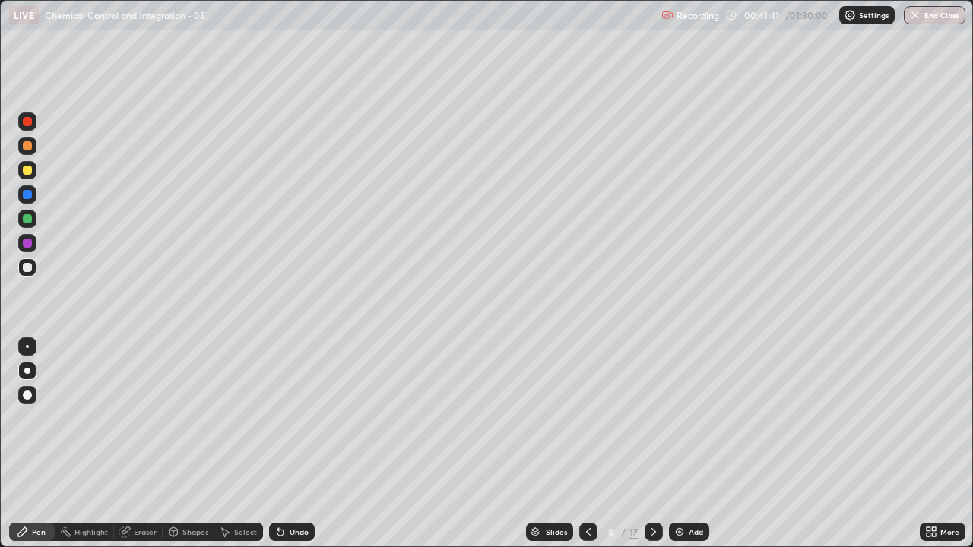
click at [654, 450] on icon at bounding box center [654, 532] width 12 height 12
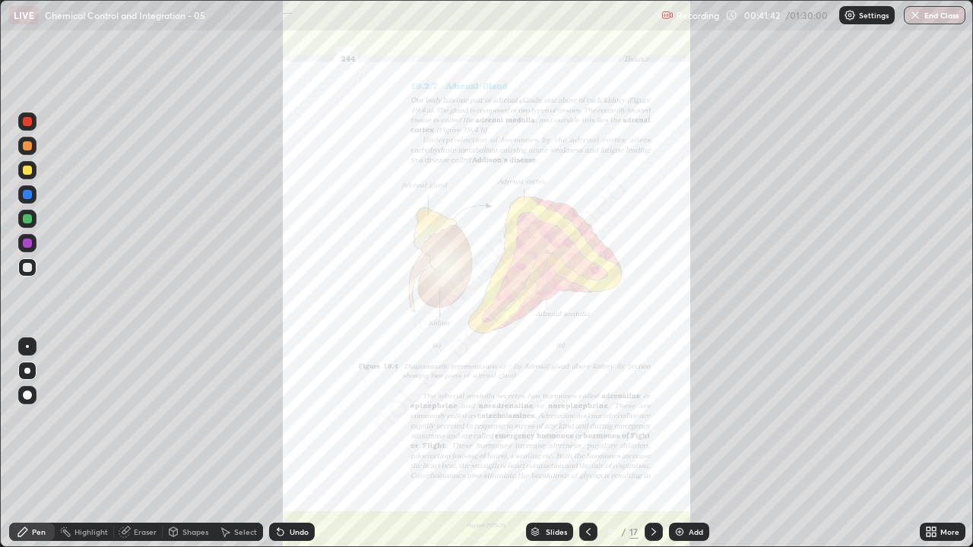
click at [652, 450] on icon at bounding box center [654, 532] width 12 height 12
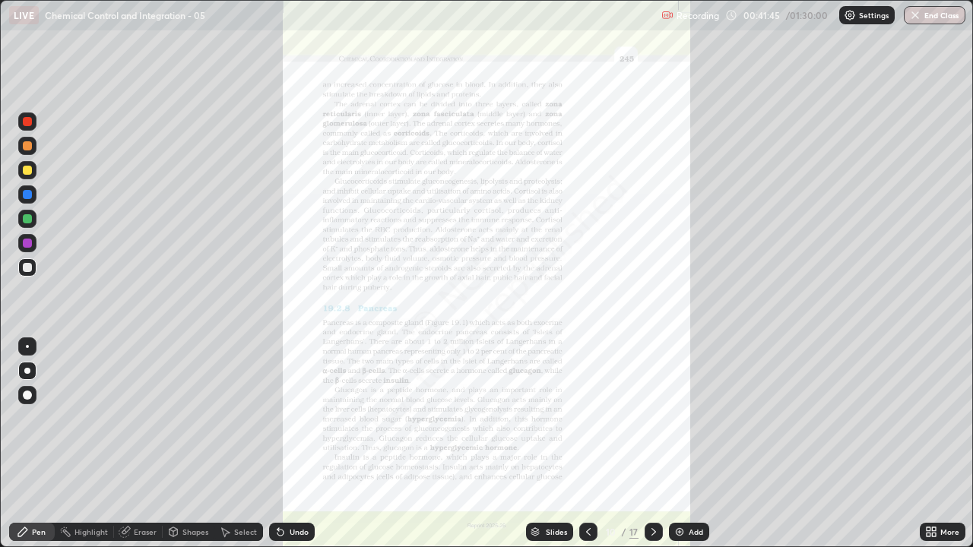
click at [651, 450] on icon at bounding box center [654, 532] width 12 height 12
click at [654, 450] on icon at bounding box center [654, 532] width 5 height 8
click at [586, 450] on icon at bounding box center [588, 532] width 12 height 12
click at [588, 450] on icon at bounding box center [588, 532] width 12 height 12
click at [586, 450] on icon at bounding box center [588, 532] width 12 height 12
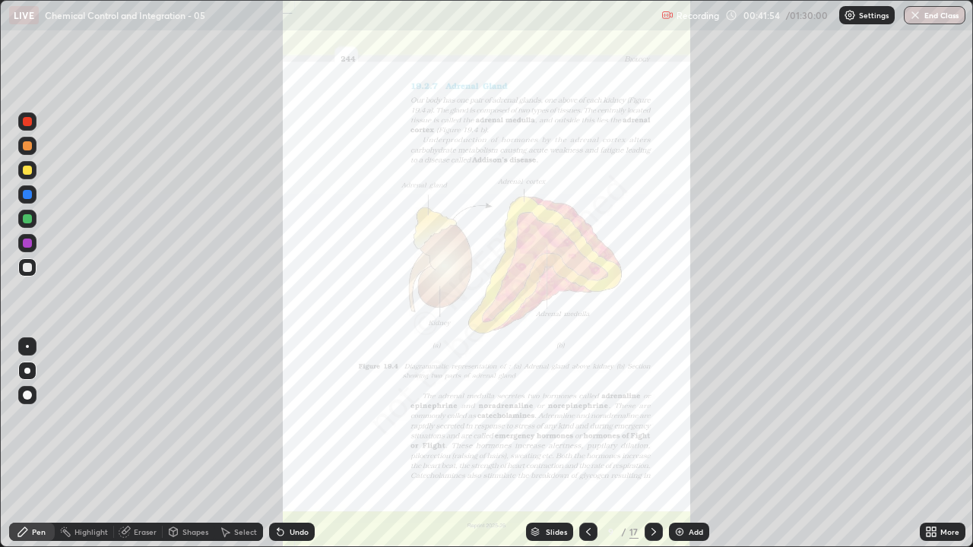
click at [675, 450] on img at bounding box center [680, 532] width 12 height 12
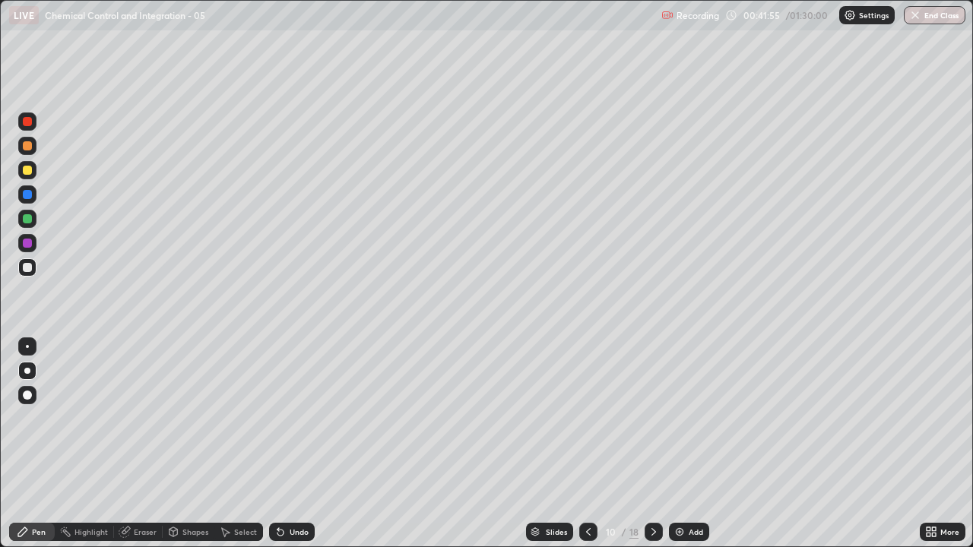
click at [28, 246] on div at bounding box center [27, 243] width 9 height 9
click at [29, 220] on div at bounding box center [27, 218] width 9 height 9
click at [28, 241] on div at bounding box center [27, 243] width 9 height 9
click at [27, 268] on div at bounding box center [27, 267] width 9 height 9
click at [293, 450] on div "Undo" at bounding box center [299, 532] width 19 height 8
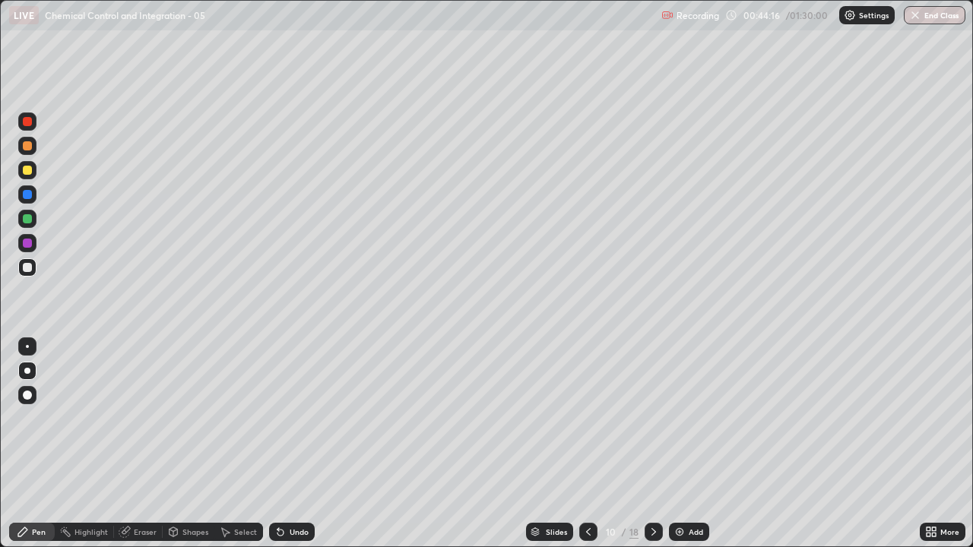
click at [28, 242] on div at bounding box center [27, 243] width 9 height 9
click at [30, 192] on div at bounding box center [27, 194] width 9 height 9
click at [30, 167] on div at bounding box center [27, 170] width 9 height 9
click at [29, 267] on div at bounding box center [27, 267] width 9 height 9
click at [30, 243] on div at bounding box center [27, 243] width 9 height 9
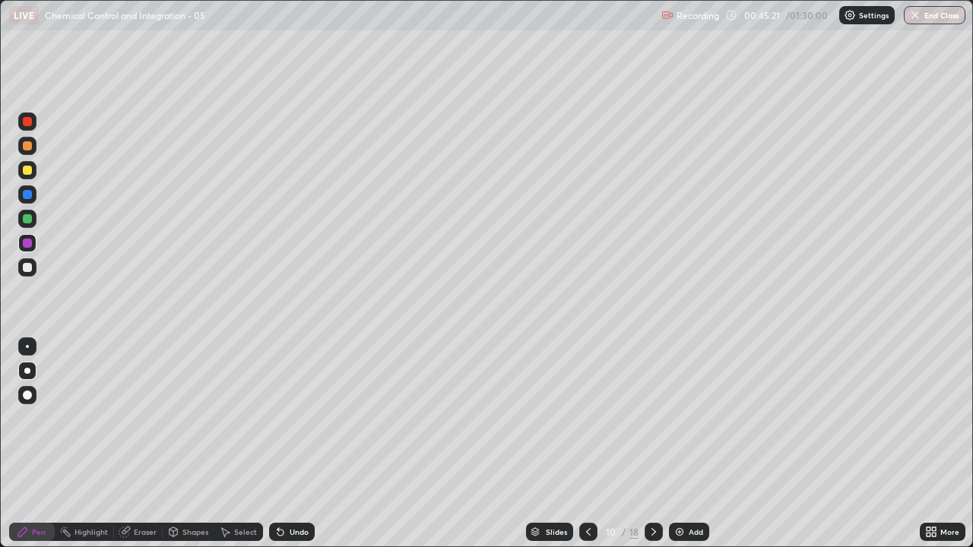
click at [25, 266] on div at bounding box center [27, 267] width 9 height 9
click at [27, 347] on div at bounding box center [27, 346] width 3 height 3
click at [29, 196] on div at bounding box center [27, 194] width 9 height 9
click at [25, 246] on div at bounding box center [27, 243] width 9 height 9
click at [28, 266] on div at bounding box center [27, 267] width 9 height 9
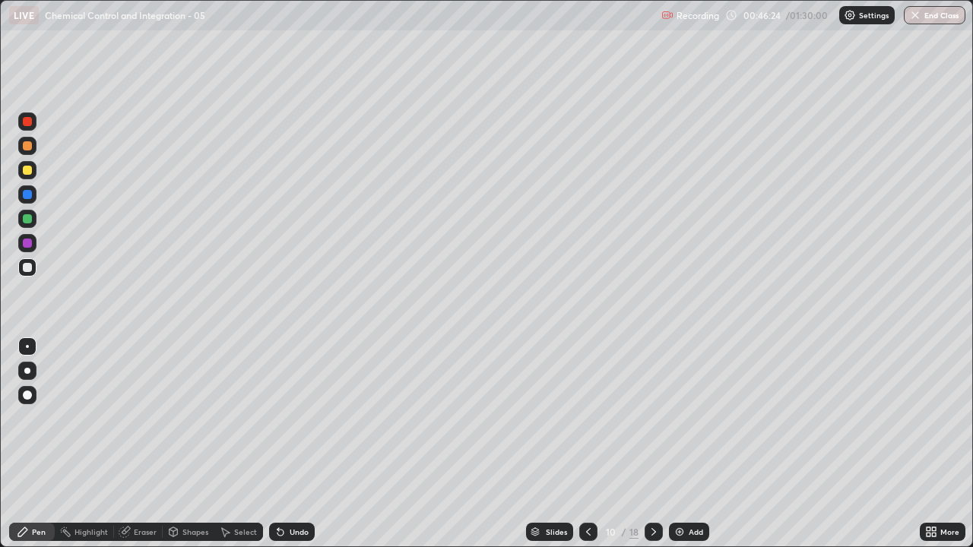
click at [27, 242] on div at bounding box center [27, 243] width 9 height 9
click at [25, 369] on div at bounding box center [27, 371] width 6 height 6
click at [27, 170] on div at bounding box center [27, 170] width 9 height 9
click at [304, 450] on div "Undo" at bounding box center [289, 532] width 52 height 30
click at [28, 268] on div at bounding box center [27, 267] width 9 height 9
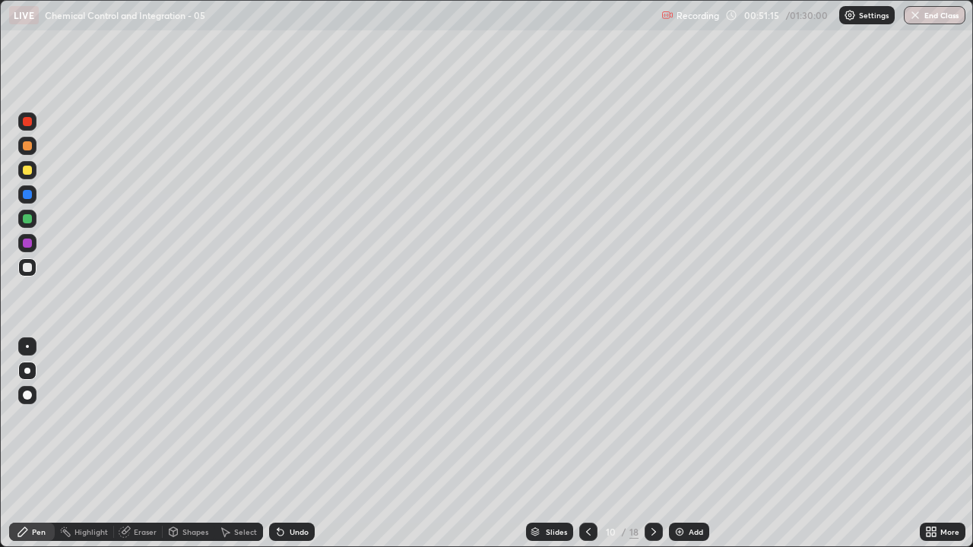
click at [680, 450] on img at bounding box center [680, 532] width 12 height 12
click at [28, 145] on div at bounding box center [27, 145] width 9 height 9
click at [28, 194] on div at bounding box center [27, 194] width 9 height 9
click at [29, 245] on div at bounding box center [27, 243] width 9 height 9
click at [27, 220] on div at bounding box center [27, 218] width 9 height 9
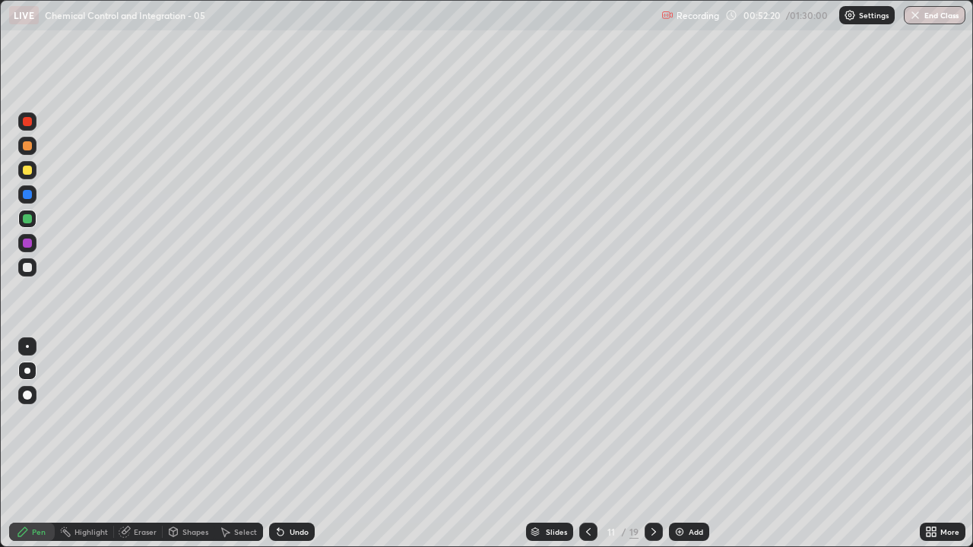
click at [24, 218] on div at bounding box center [27, 218] width 9 height 9
click at [292, 450] on div "Undo" at bounding box center [292, 532] width 46 height 18
click at [296, 450] on div "Undo" at bounding box center [292, 532] width 46 height 18
click at [299, 450] on div "Undo" at bounding box center [299, 532] width 19 height 8
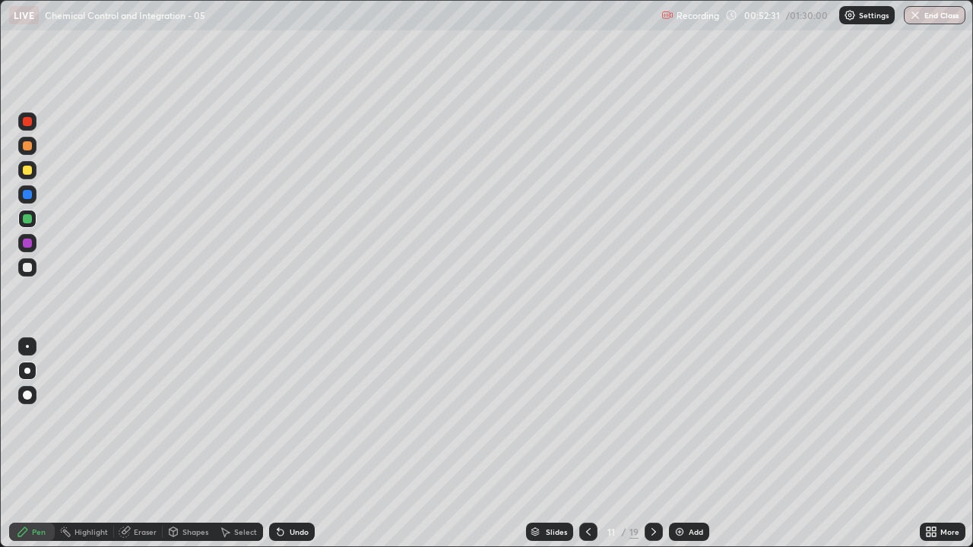
click at [300, 450] on div "Undo" at bounding box center [299, 532] width 19 height 8
click at [294, 450] on div "Undo" at bounding box center [292, 532] width 46 height 18
click at [294, 450] on div "Undo" at bounding box center [299, 532] width 19 height 8
click at [30, 267] on div at bounding box center [27, 267] width 9 height 9
click at [294, 450] on div "Undo" at bounding box center [292, 532] width 46 height 18
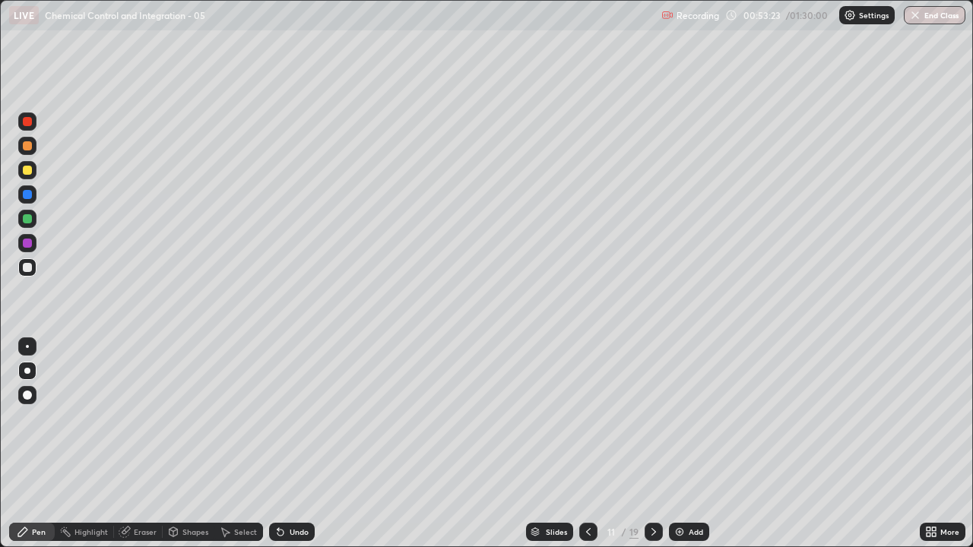
click at [296, 450] on div "Undo" at bounding box center [299, 532] width 19 height 8
click at [295, 450] on div "Undo" at bounding box center [299, 532] width 19 height 8
click at [26, 217] on div at bounding box center [27, 218] width 9 height 9
click at [25, 246] on div at bounding box center [27, 243] width 9 height 9
click at [30, 221] on div at bounding box center [27, 218] width 9 height 9
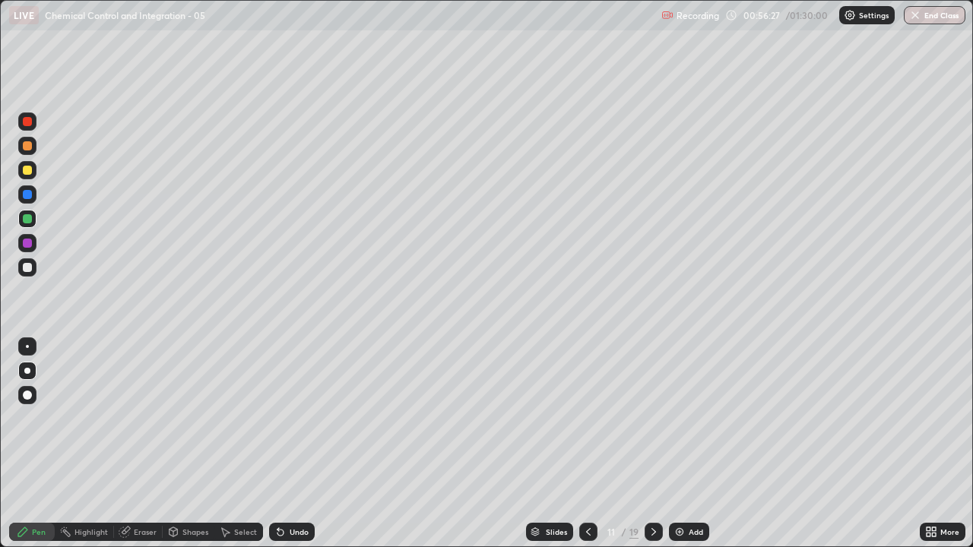
click at [27, 192] on div at bounding box center [27, 194] width 9 height 9
click at [27, 244] on div at bounding box center [27, 243] width 9 height 9
click at [29, 269] on div at bounding box center [27, 267] width 9 height 9
click at [25, 247] on div at bounding box center [27, 243] width 9 height 9
click at [29, 217] on div at bounding box center [27, 218] width 9 height 9
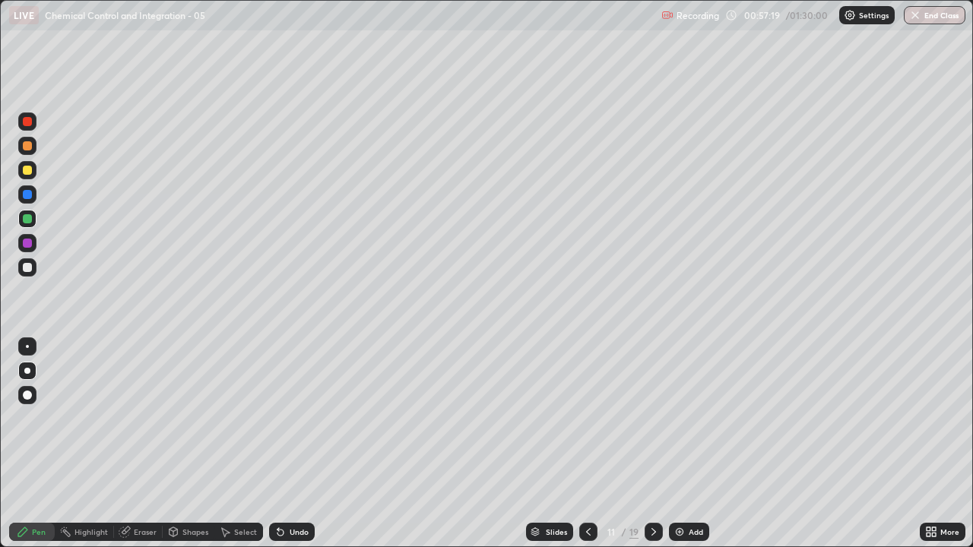
click at [27, 268] on div at bounding box center [27, 267] width 9 height 9
click at [298, 450] on div "Undo" at bounding box center [299, 532] width 19 height 8
click at [676, 450] on img at bounding box center [680, 532] width 12 height 12
click at [27, 246] on div at bounding box center [27, 243] width 9 height 9
click at [31, 218] on div at bounding box center [27, 218] width 9 height 9
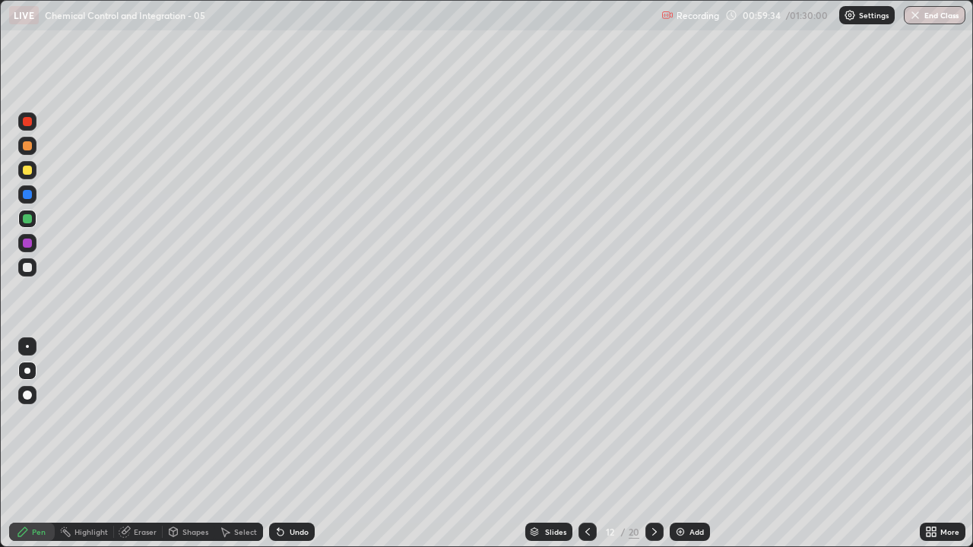
click at [27, 243] on div at bounding box center [27, 243] width 9 height 9
click at [28, 267] on div at bounding box center [27, 267] width 9 height 9
click at [299, 450] on div "Undo" at bounding box center [299, 532] width 19 height 8
click at [21, 170] on div at bounding box center [27, 170] width 18 height 18
click at [25, 246] on div at bounding box center [27, 243] width 9 height 9
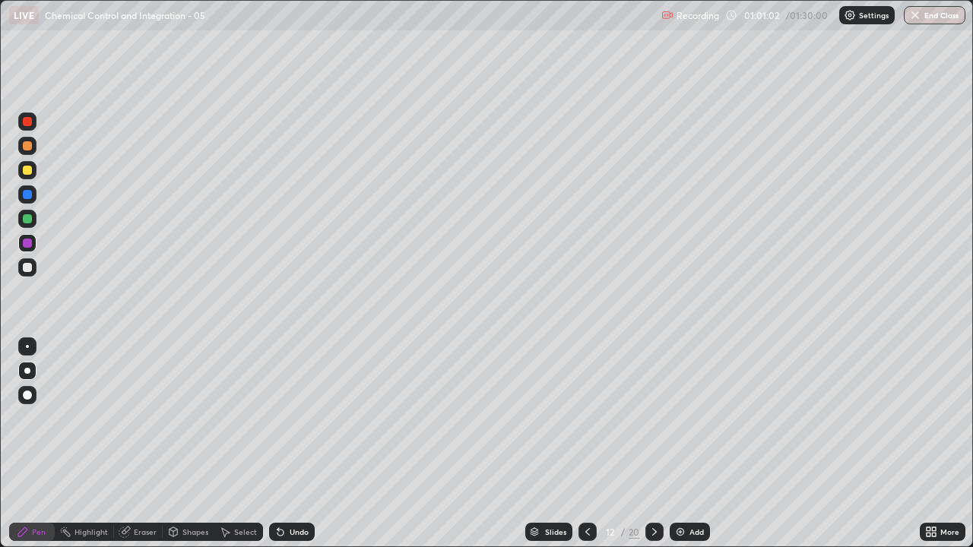
click at [293, 450] on div "Undo" at bounding box center [299, 532] width 19 height 8
click at [28, 268] on div at bounding box center [27, 267] width 9 height 9
click at [25, 243] on div at bounding box center [27, 243] width 9 height 9
click at [30, 266] on div at bounding box center [27, 267] width 9 height 9
click at [26, 219] on div at bounding box center [27, 218] width 9 height 9
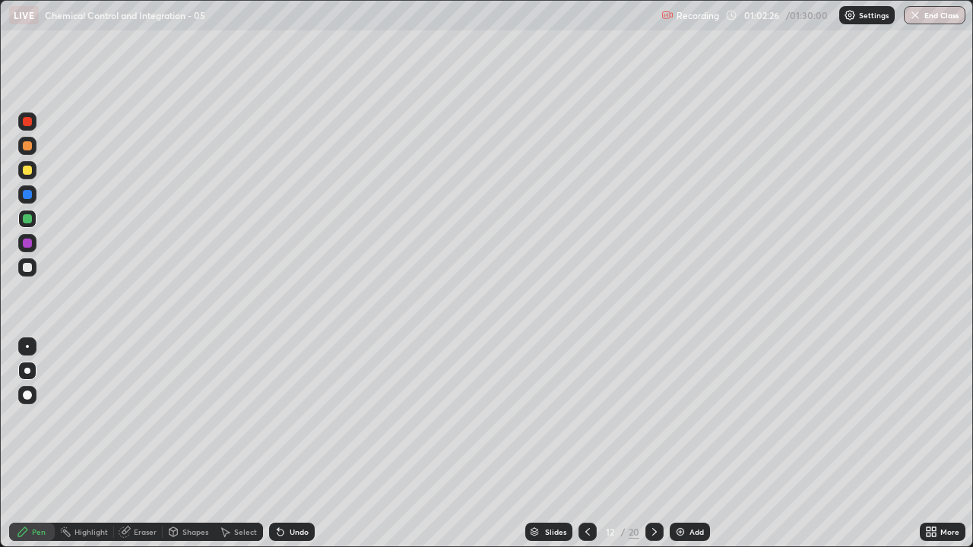
click at [26, 171] on div at bounding box center [27, 170] width 9 height 9
click at [31, 265] on div at bounding box center [27, 267] width 9 height 9
click at [30, 218] on div at bounding box center [27, 218] width 9 height 9
click at [290, 450] on div "Undo" at bounding box center [299, 532] width 19 height 8
click at [290, 450] on div "Undo" at bounding box center [292, 532] width 46 height 18
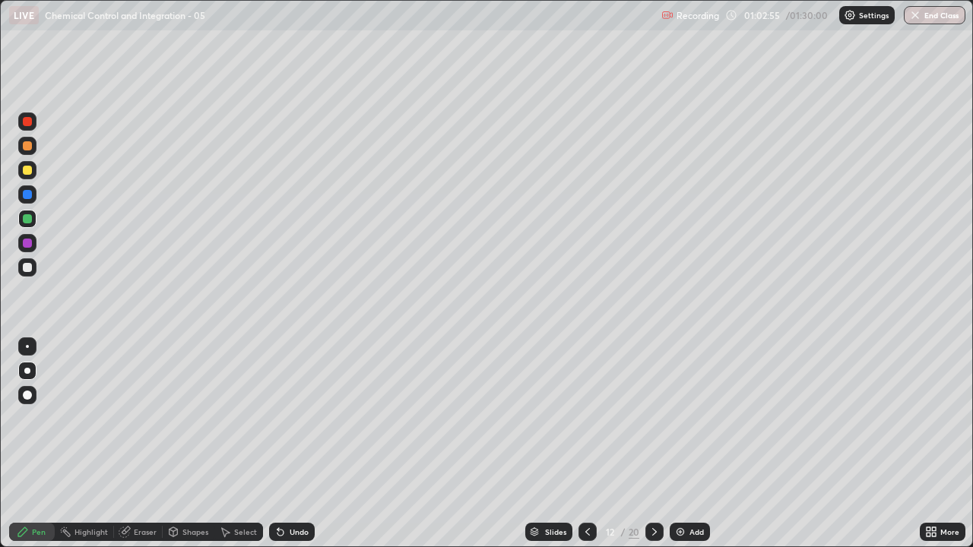
click at [300, 450] on div "Undo" at bounding box center [292, 532] width 46 height 18
click at [27, 244] on div at bounding box center [27, 243] width 9 height 9
click at [682, 450] on img at bounding box center [680, 532] width 12 height 12
click at [24, 241] on div at bounding box center [27, 243] width 9 height 9
click at [30, 170] on div at bounding box center [27, 170] width 9 height 9
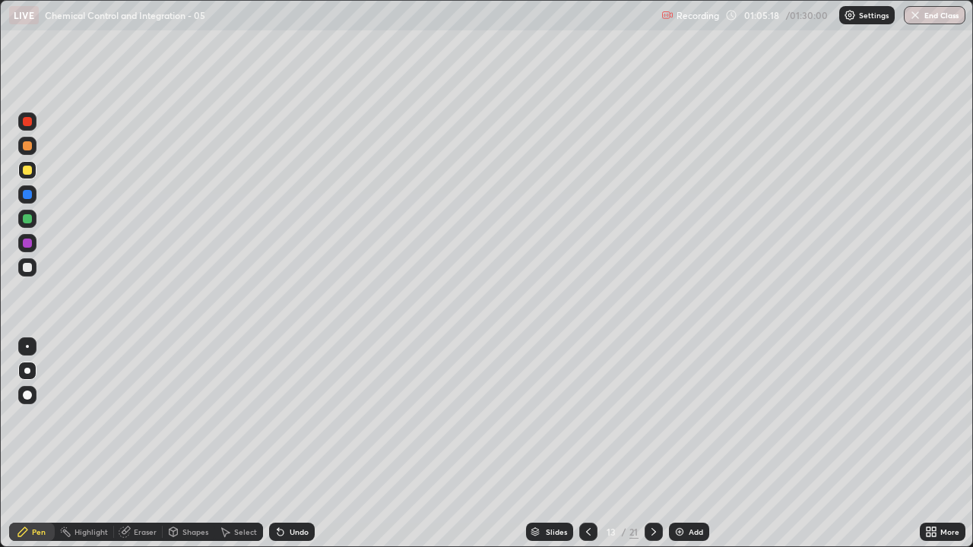
click at [31, 243] on div at bounding box center [27, 243] width 9 height 9
click at [29, 218] on div at bounding box center [27, 218] width 9 height 9
click at [30, 270] on div at bounding box center [27, 267] width 9 height 9
click at [26, 218] on div at bounding box center [27, 218] width 9 height 9
click at [26, 173] on div at bounding box center [27, 170] width 9 height 9
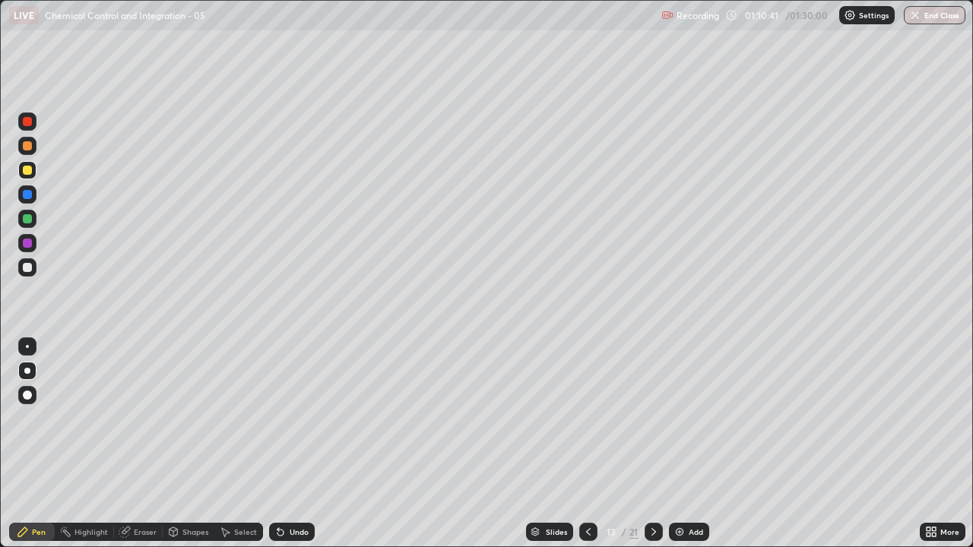
click at [26, 269] on div at bounding box center [27, 267] width 9 height 9
click at [296, 450] on div "Undo" at bounding box center [299, 532] width 19 height 8
click at [298, 450] on div "Undo" at bounding box center [299, 532] width 19 height 8
click at [296, 450] on div "Undo" at bounding box center [292, 532] width 46 height 18
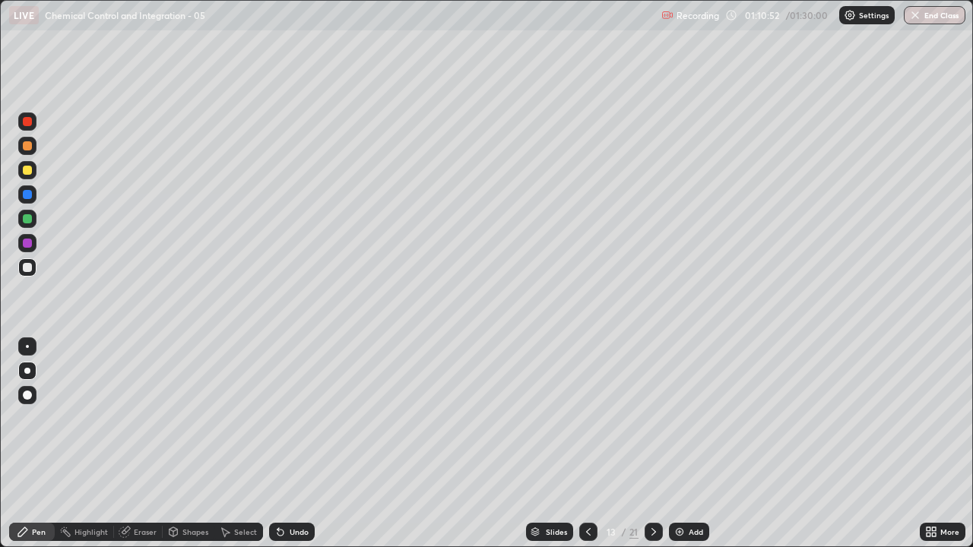
click at [296, 450] on div "Undo" at bounding box center [292, 532] width 46 height 18
click at [25, 245] on div at bounding box center [27, 243] width 9 height 9
click at [677, 450] on img at bounding box center [680, 532] width 12 height 12
click at [27, 219] on div at bounding box center [27, 218] width 9 height 9
click at [28, 242] on div at bounding box center [27, 243] width 9 height 9
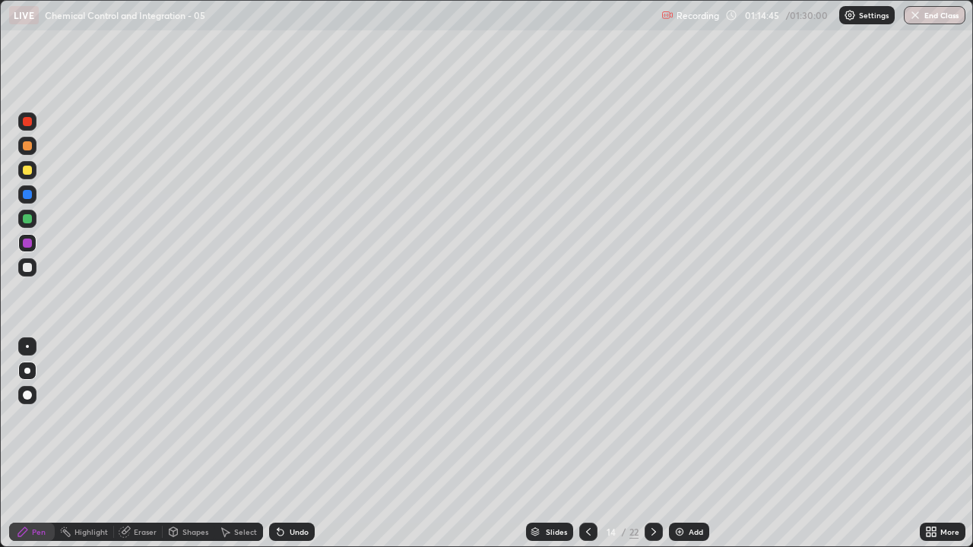
click at [25, 224] on div at bounding box center [27, 219] width 18 height 18
click at [28, 244] on div at bounding box center [27, 243] width 9 height 9
click at [27, 268] on div at bounding box center [27, 267] width 9 height 9
click at [290, 450] on div "Undo" at bounding box center [299, 532] width 19 height 8
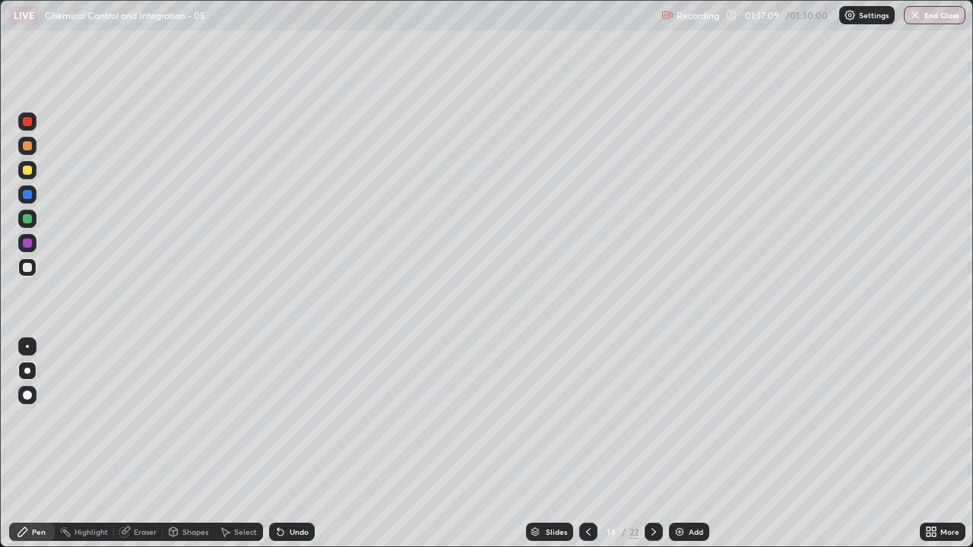
click at [27, 244] on div at bounding box center [27, 243] width 9 height 9
click at [291, 450] on div "Undo" at bounding box center [299, 532] width 19 height 8
click at [27, 266] on div at bounding box center [27, 267] width 9 height 9
click at [27, 244] on div at bounding box center [27, 243] width 9 height 9
click at [649, 450] on icon at bounding box center [654, 532] width 12 height 12
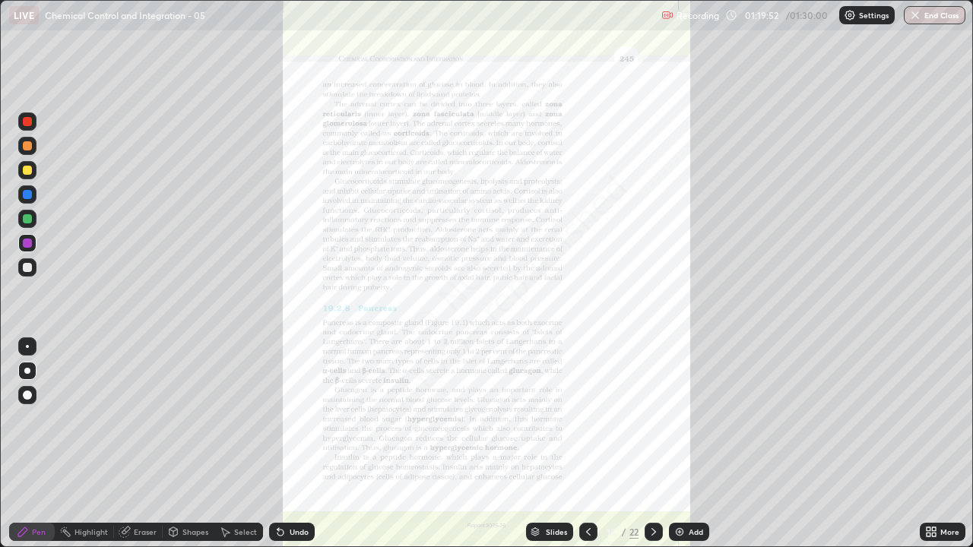
click at [941, 450] on div "More" at bounding box center [950, 532] width 19 height 8
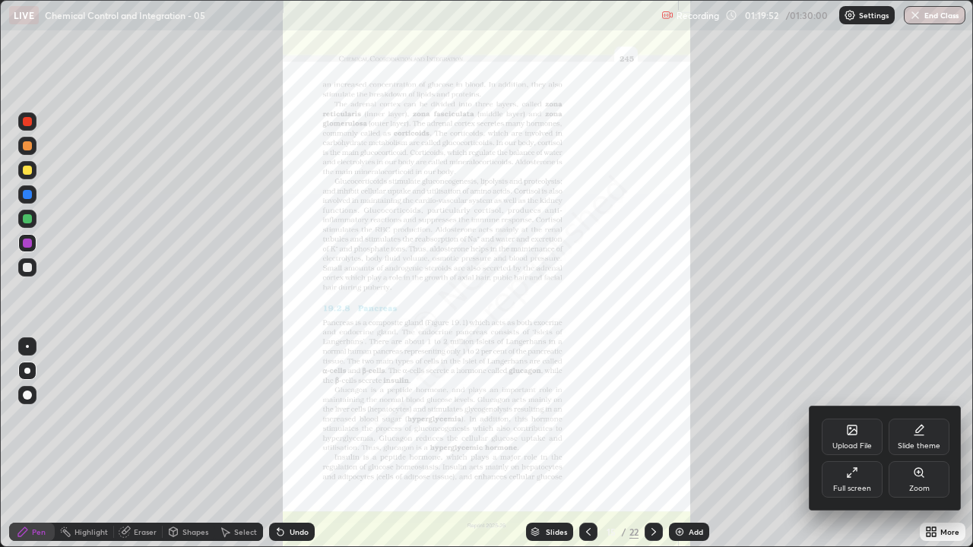
click at [912, 450] on div "Zoom" at bounding box center [919, 480] width 61 height 36
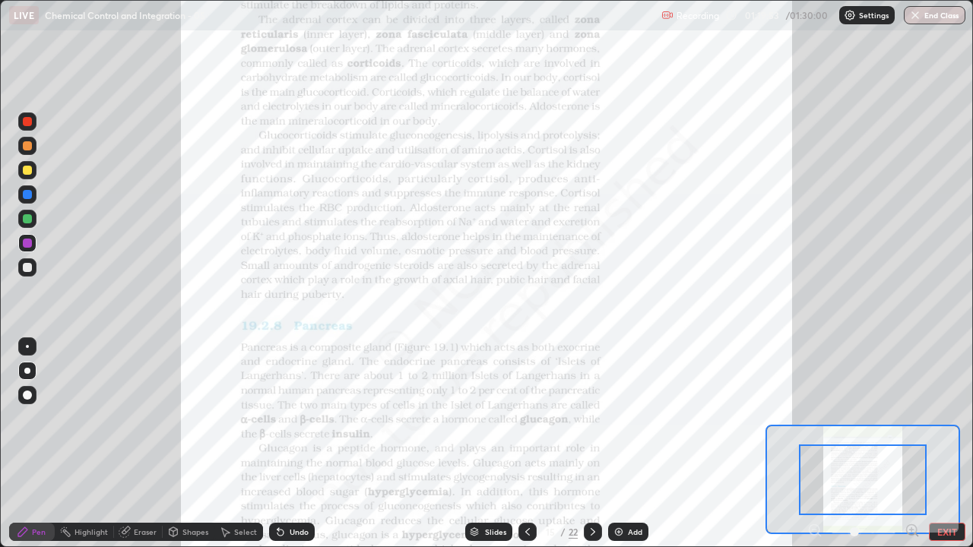
click at [910, 450] on icon at bounding box center [912, 530] width 4 height 0
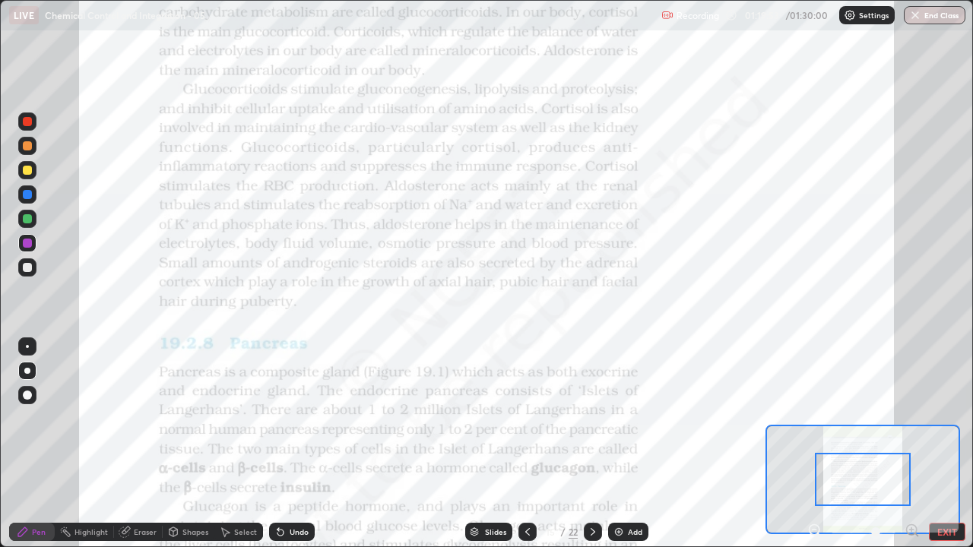
click at [910, 450] on icon at bounding box center [912, 530] width 4 height 0
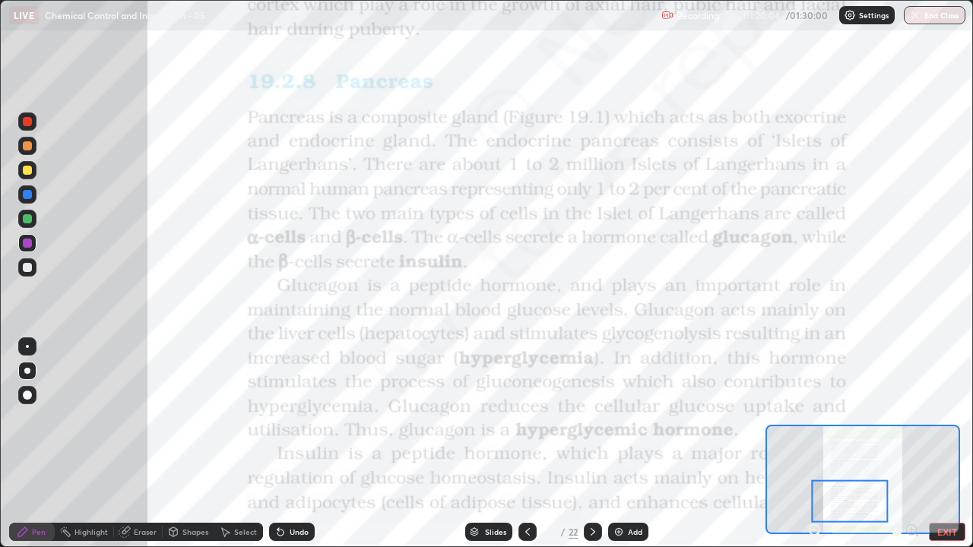
click at [27, 347] on div at bounding box center [27, 346] width 3 height 3
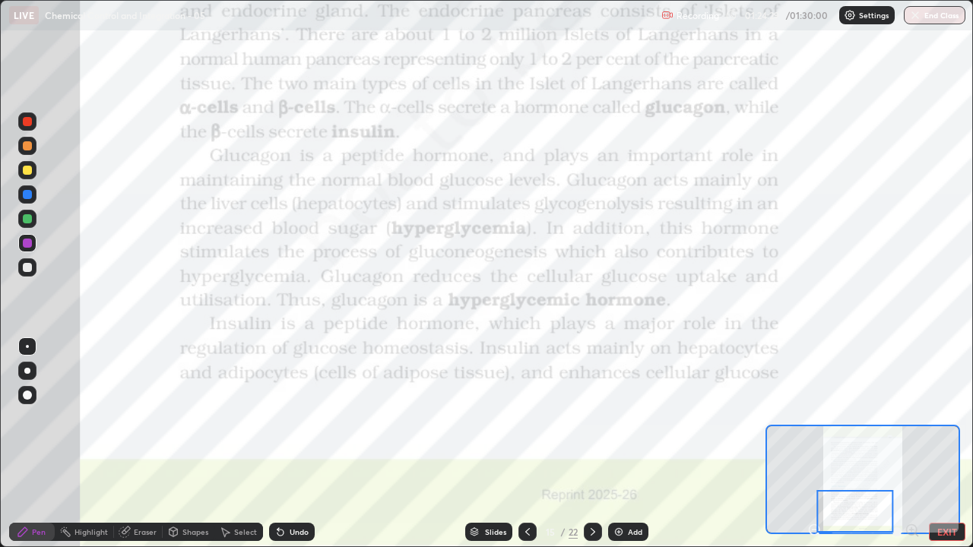
click at [592, 450] on icon at bounding box center [593, 532] width 12 height 12
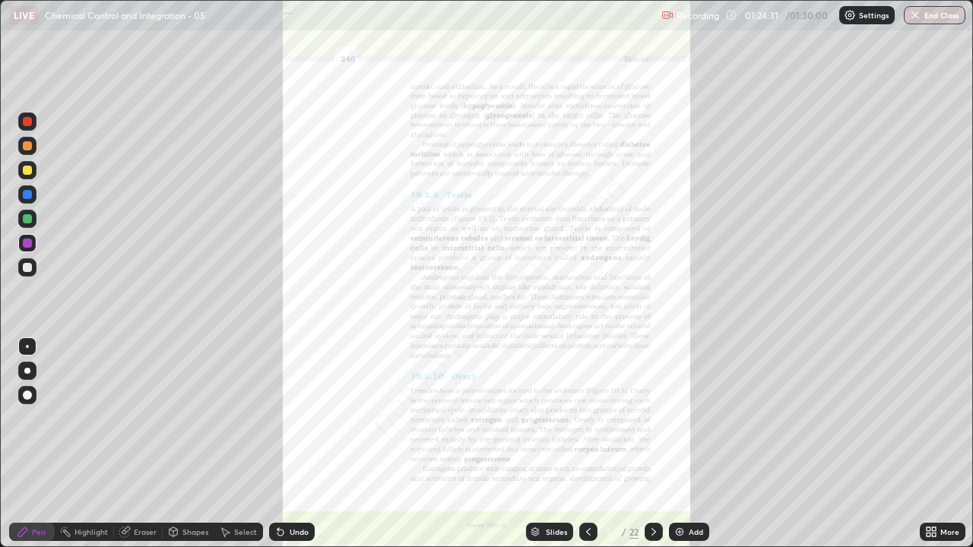
click at [934, 450] on icon at bounding box center [934, 535] width 4 height 4
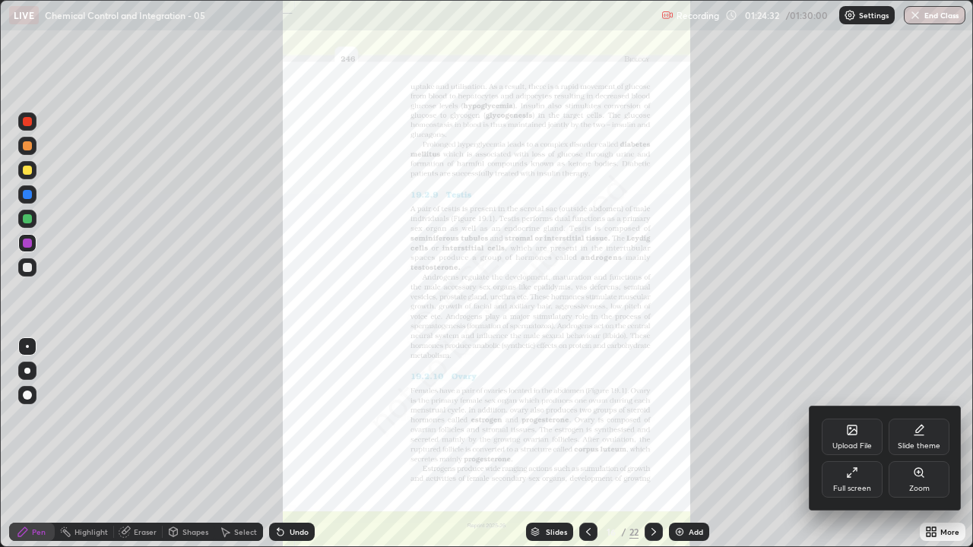
click at [908, 450] on div "Zoom" at bounding box center [919, 480] width 61 height 36
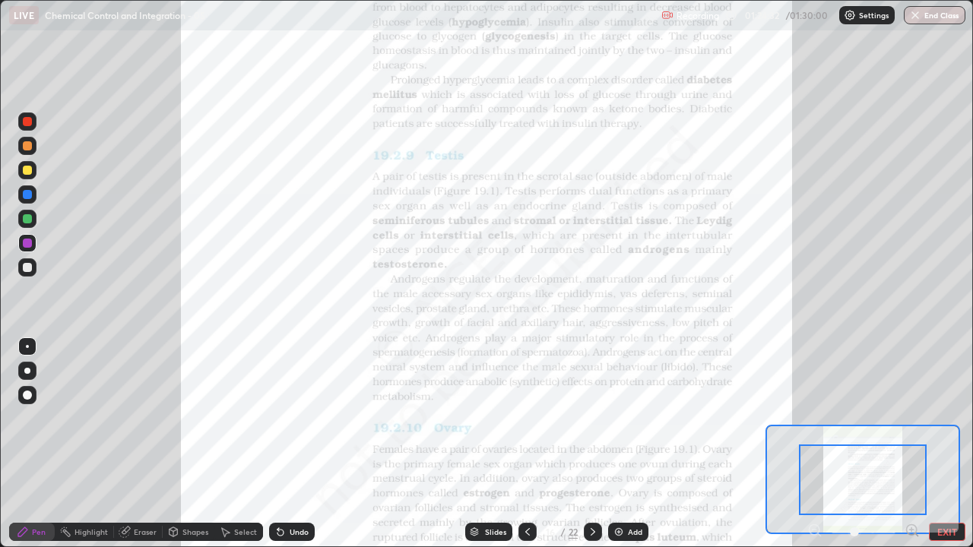
click at [909, 450] on icon at bounding box center [912, 530] width 15 height 15
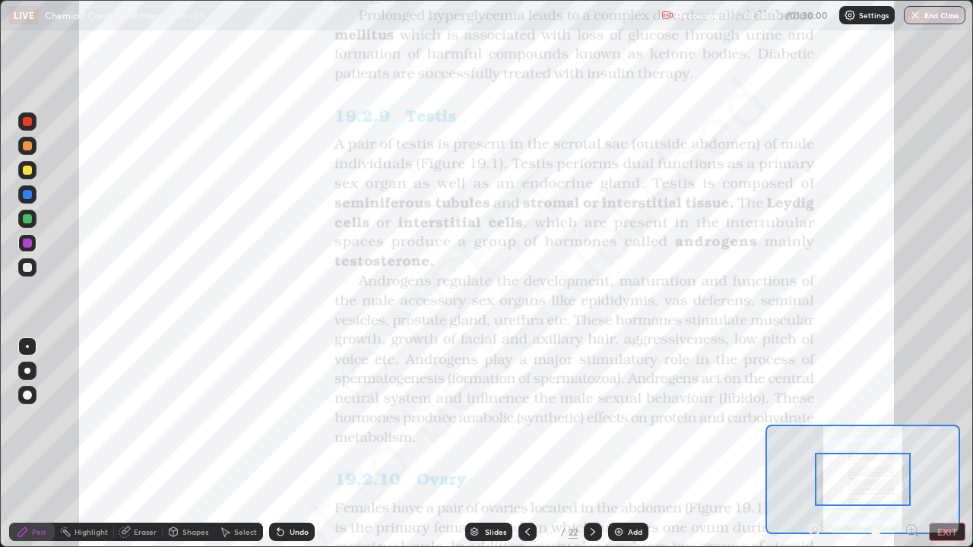
click at [909, 450] on icon at bounding box center [912, 530] width 15 height 15
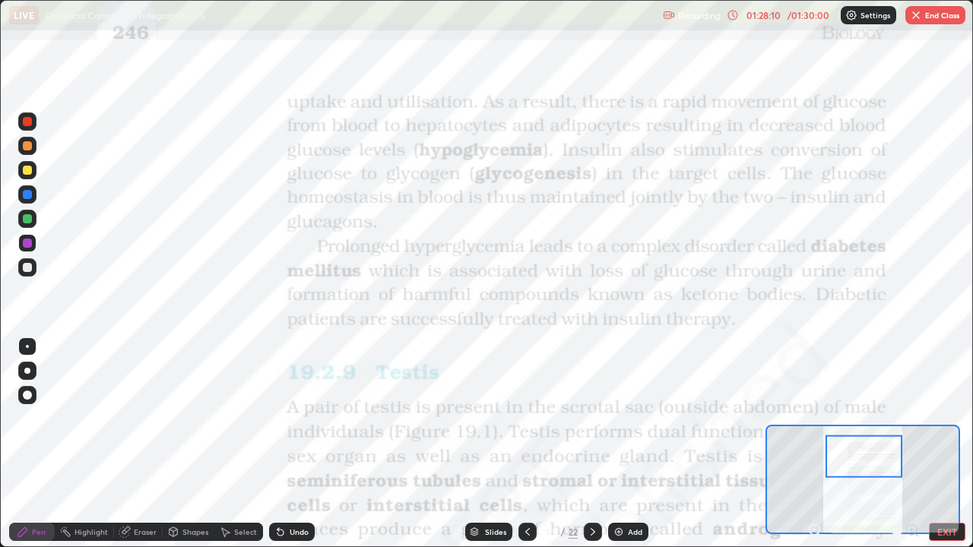
click at [932, 14] on button "End Class" at bounding box center [936, 15] width 60 height 18
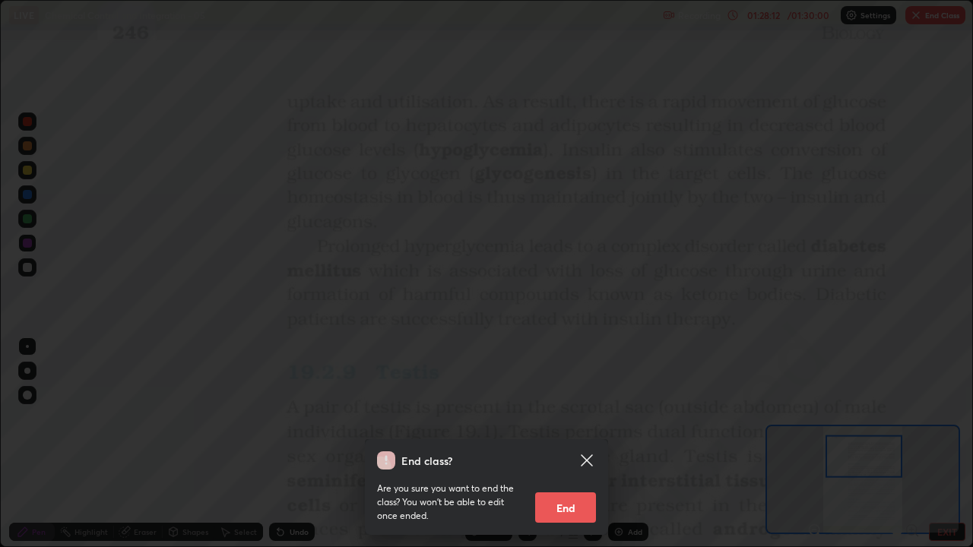
click at [553, 450] on button "End" at bounding box center [565, 508] width 61 height 30
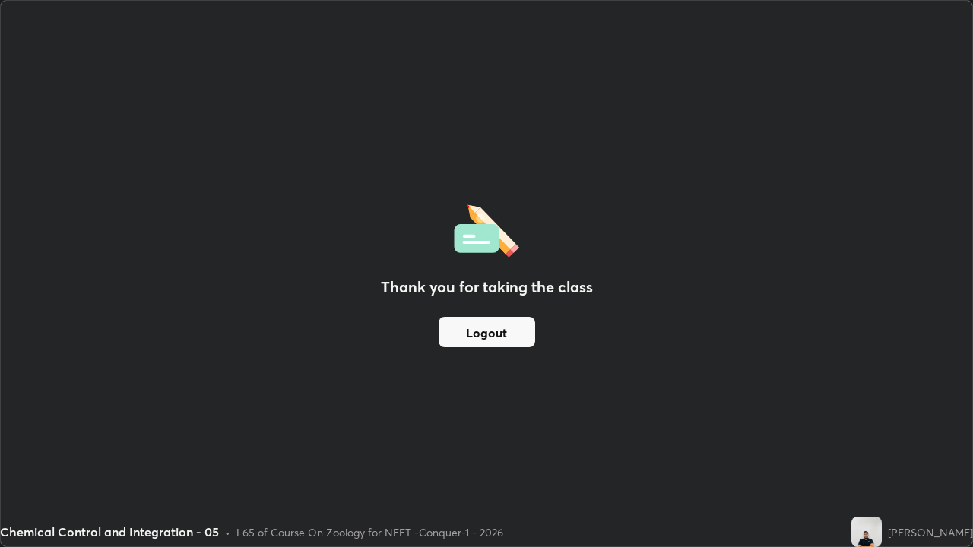
click at [507, 337] on button "Logout" at bounding box center [487, 332] width 97 height 30
click at [512, 327] on button "Logout" at bounding box center [487, 332] width 97 height 30
click at [505, 335] on button "Logout" at bounding box center [487, 332] width 97 height 30
click at [514, 335] on button "Logout" at bounding box center [487, 332] width 97 height 30
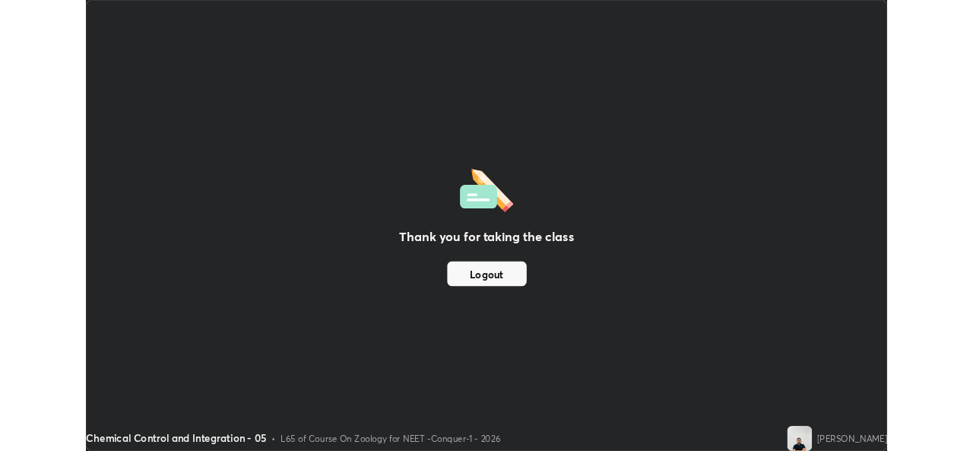
scroll to position [75590, 75068]
